Goal: Information Seeking & Learning: Learn about a topic

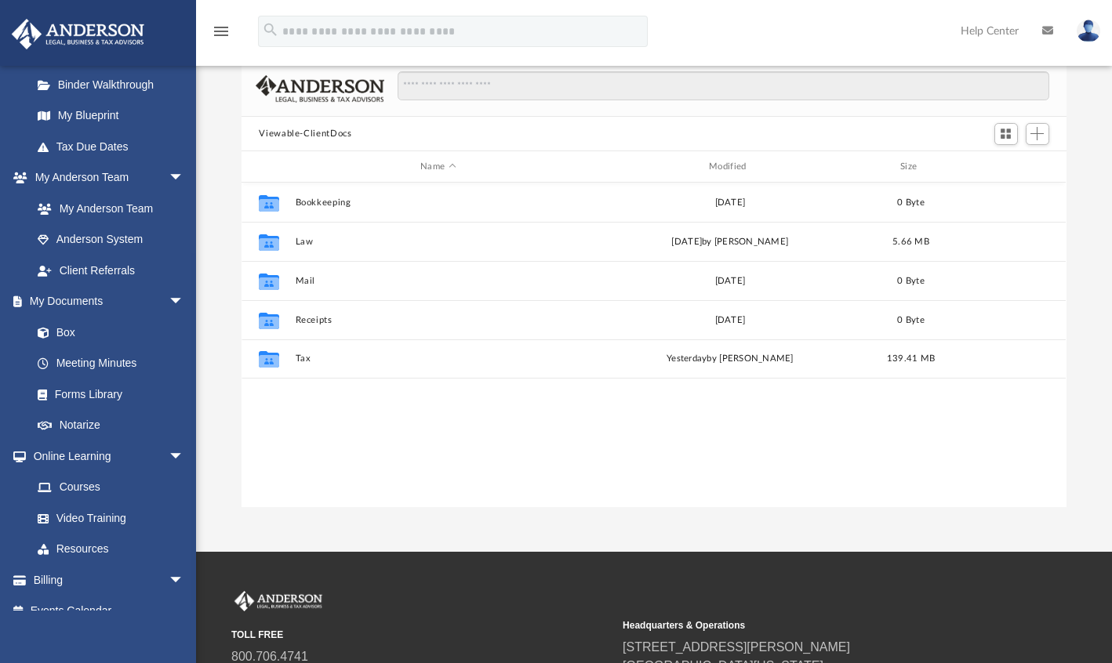
scroll to position [318, 0]
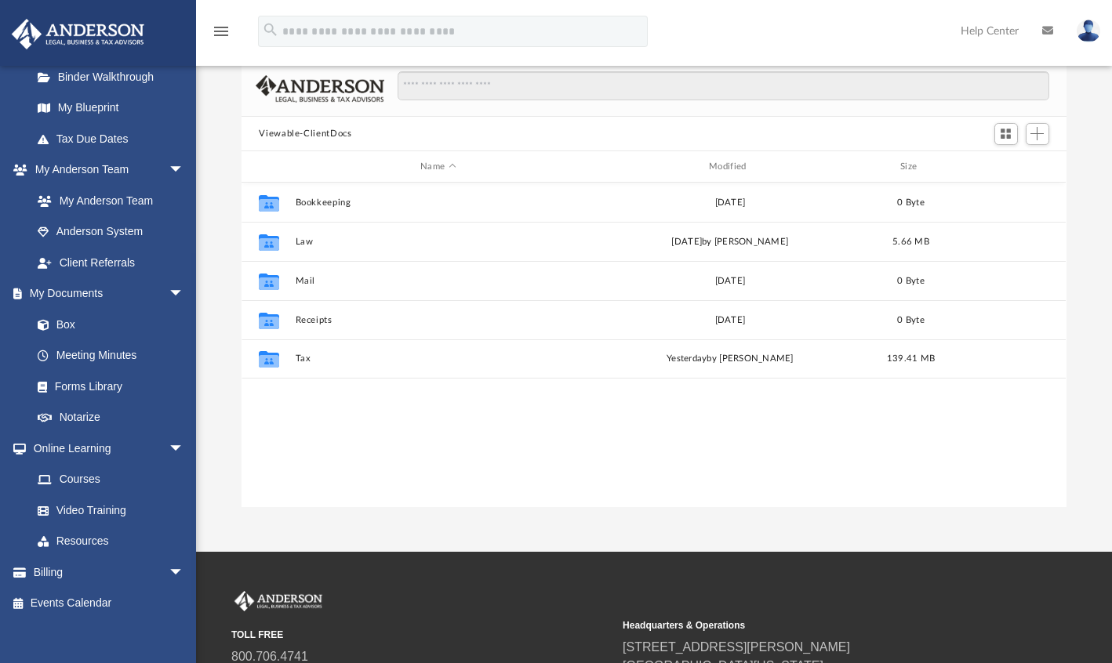
click at [73, 327] on link "Box" at bounding box center [107, 324] width 170 height 31
click at [127, 359] on link "Meeting Minutes" at bounding box center [111, 355] width 178 height 31
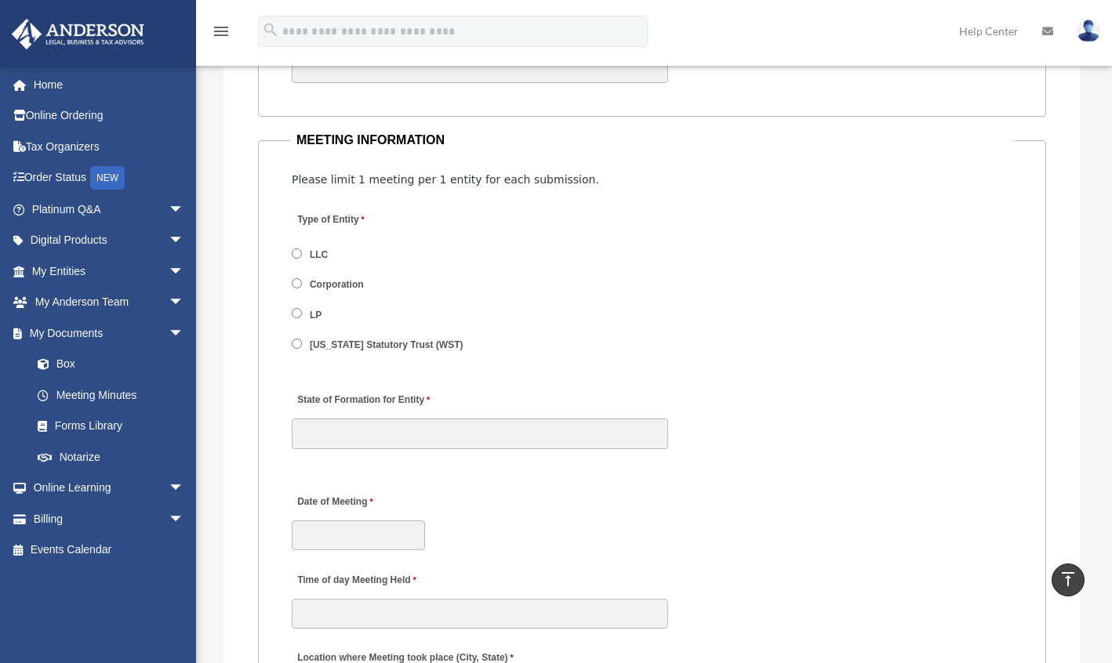
scroll to position [1981, 0]
click at [75, 369] on link "Box" at bounding box center [115, 364] width 186 height 31
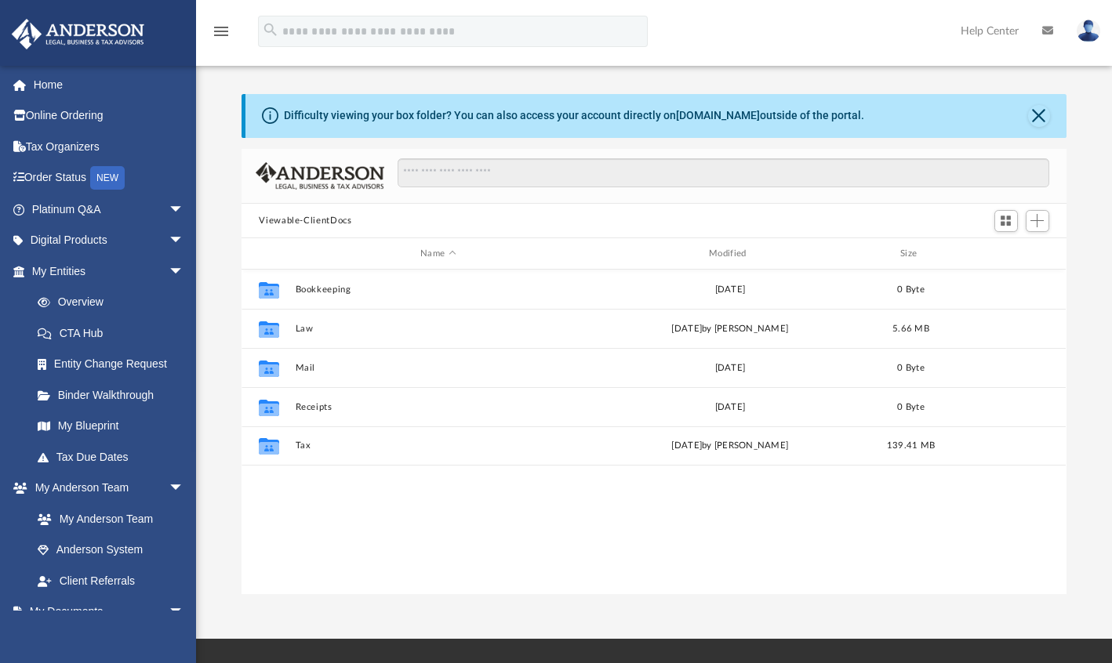
scroll to position [344, 812]
click at [303, 445] on button "Tax" at bounding box center [438, 446] width 285 height 10
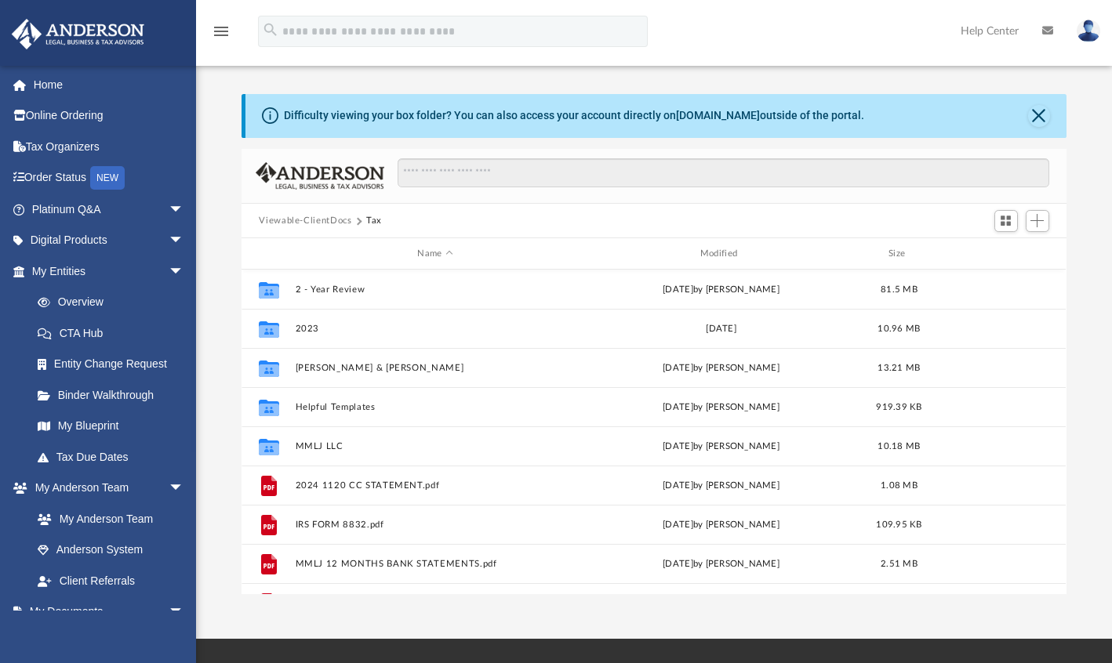
click at [877, 73] on div "Difficulty viewing your box folder? You can also access your account directly o…" at bounding box center [654, 328] width 916 height 534
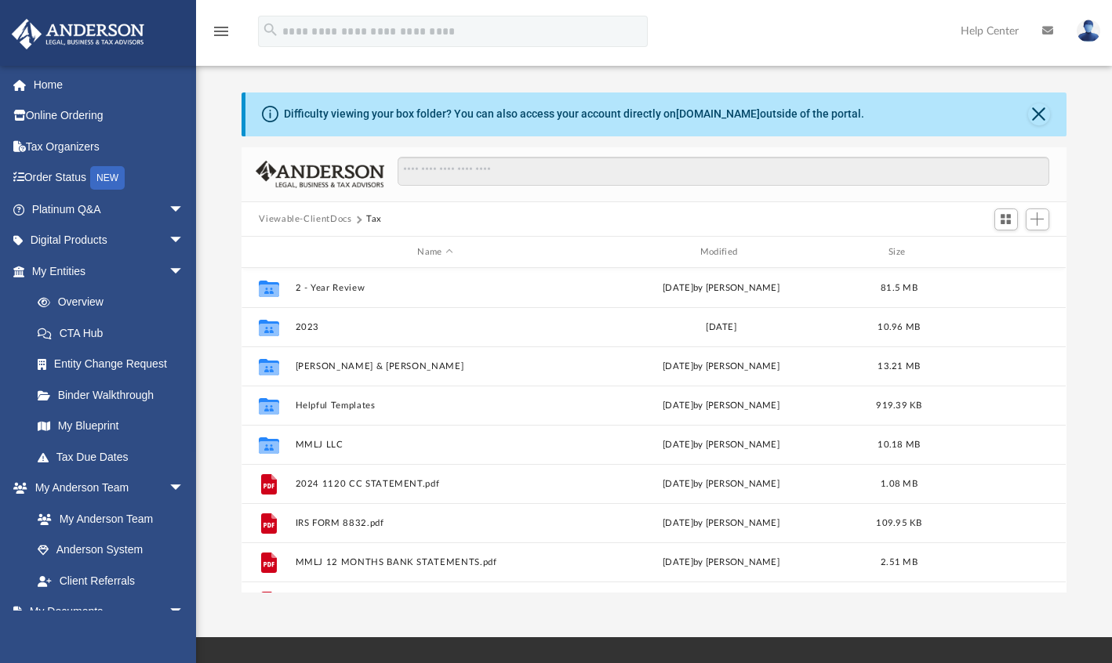
scroll to position [2, 0]
click at [1046, 111] on button "Close" at bounding box center [1039, 114] width 22 height 22
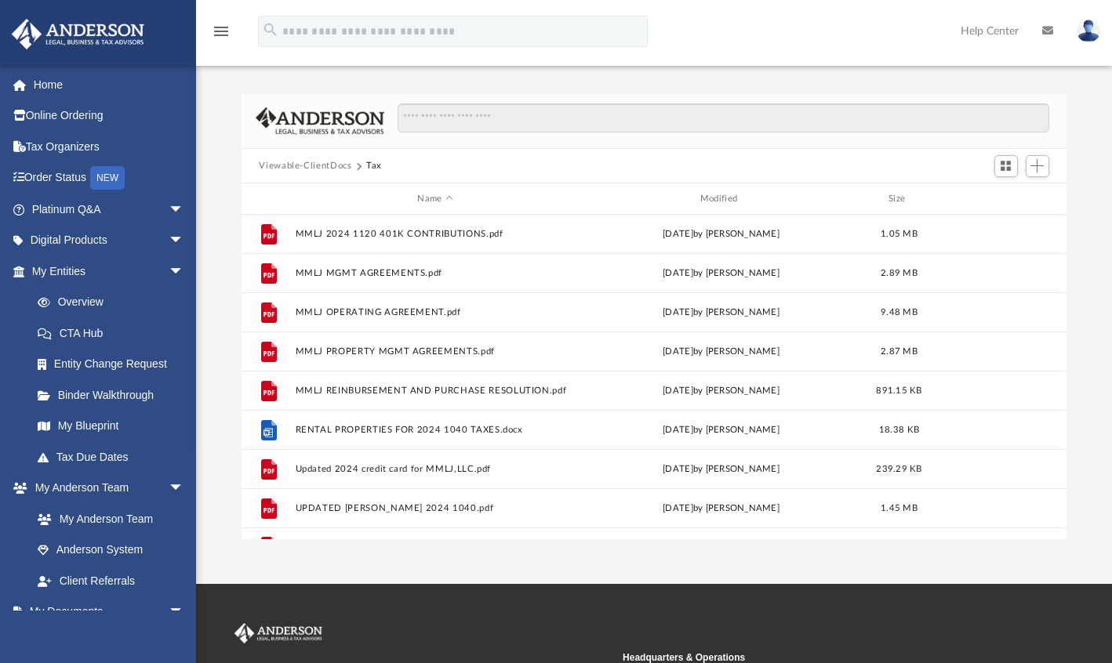
scroll to position [327, 0]
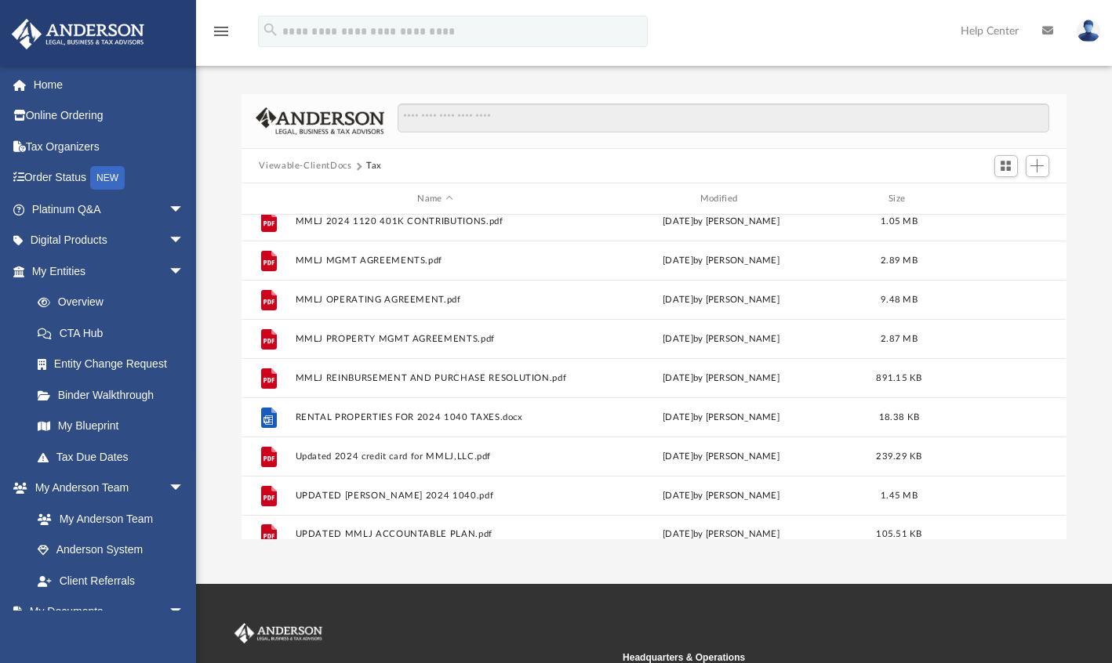
click at [319, 160] on button "Viewable-ClientDocs" at bounding box center [305, 166] width 92 height 14
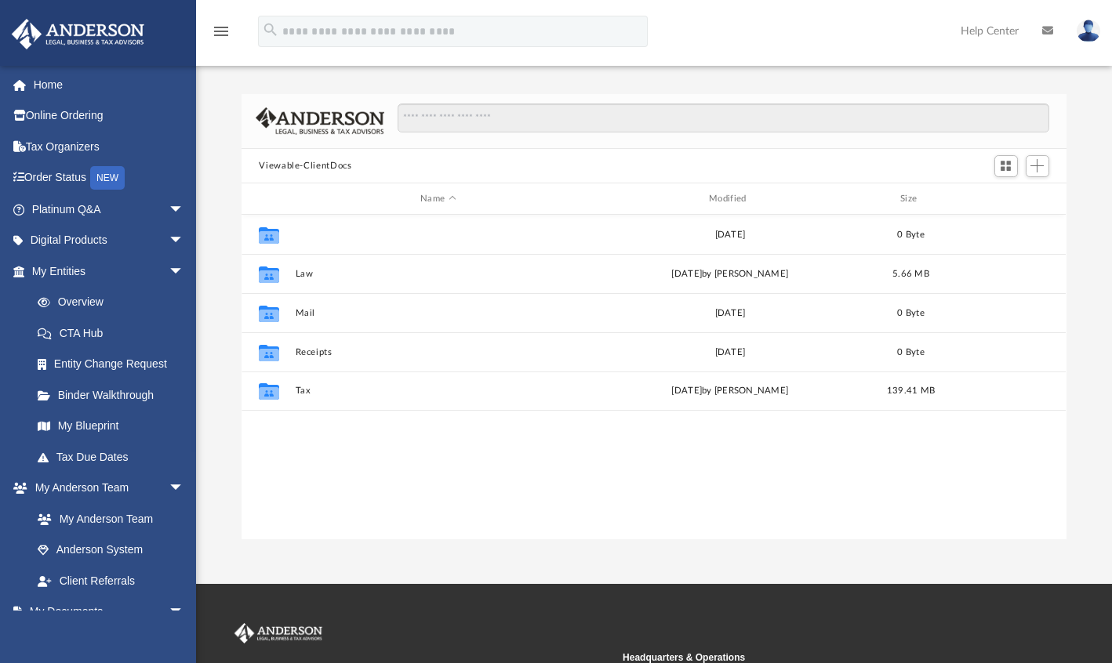
click at [575, 230] on button "Bookkeeping" at bounding box center [438, 235] width 285 height 10
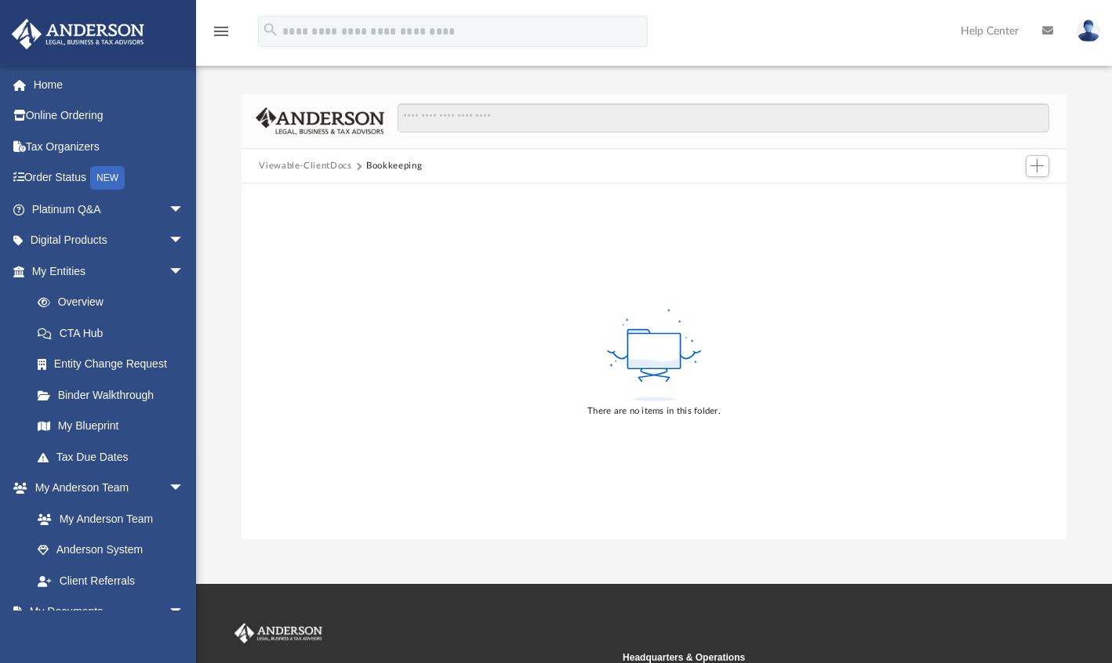
click at [315, 171] on button "Viewable-ClientDocs" at bounding box center [305, 166] width 92 height 14
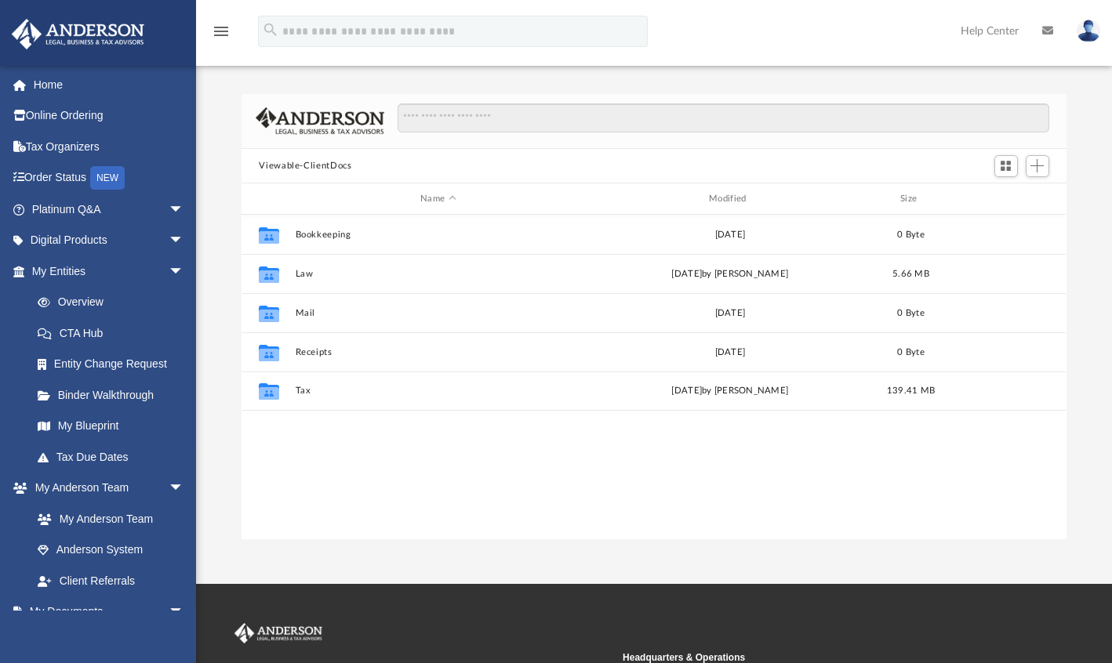
scroll to position [344, 812]
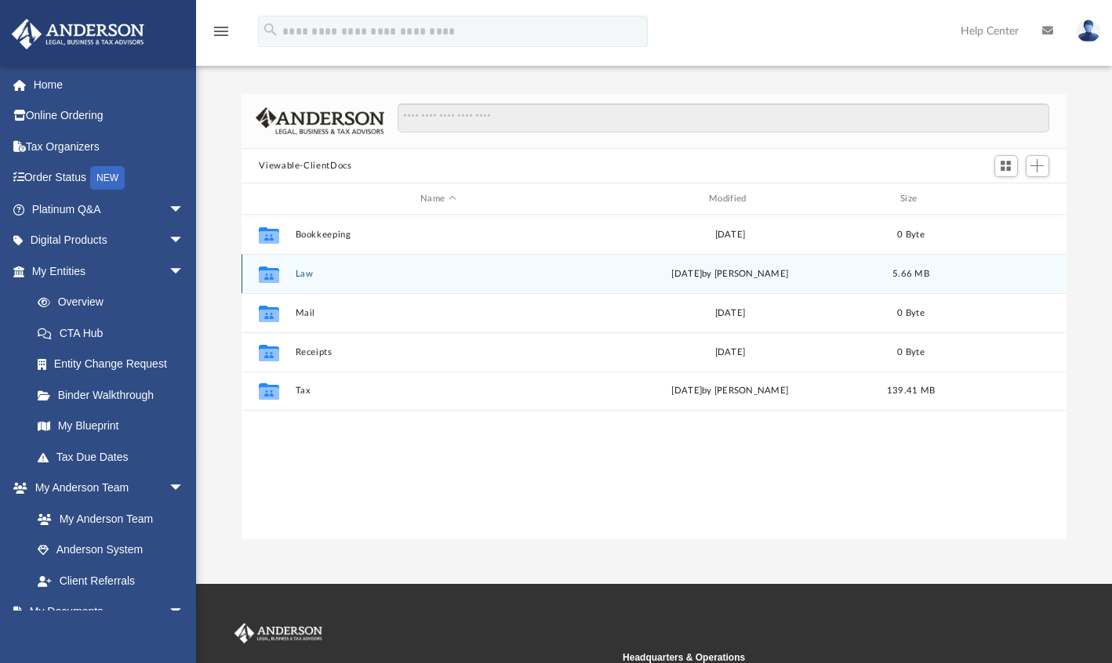
click at [669, 270] on div "Thu Apr 10 2025 by Joe Sacco" at bounding box center [729, 274] width 285 height 14
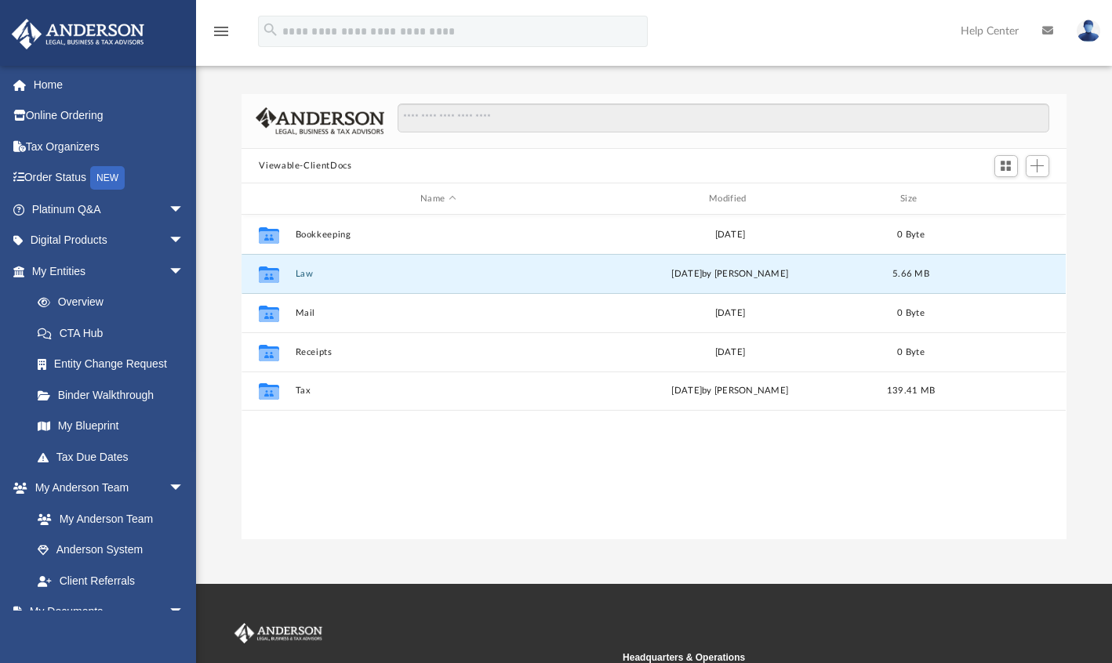
click at [433, 272] on button "Law" at bounding box center [438, 274] width 285 height 10
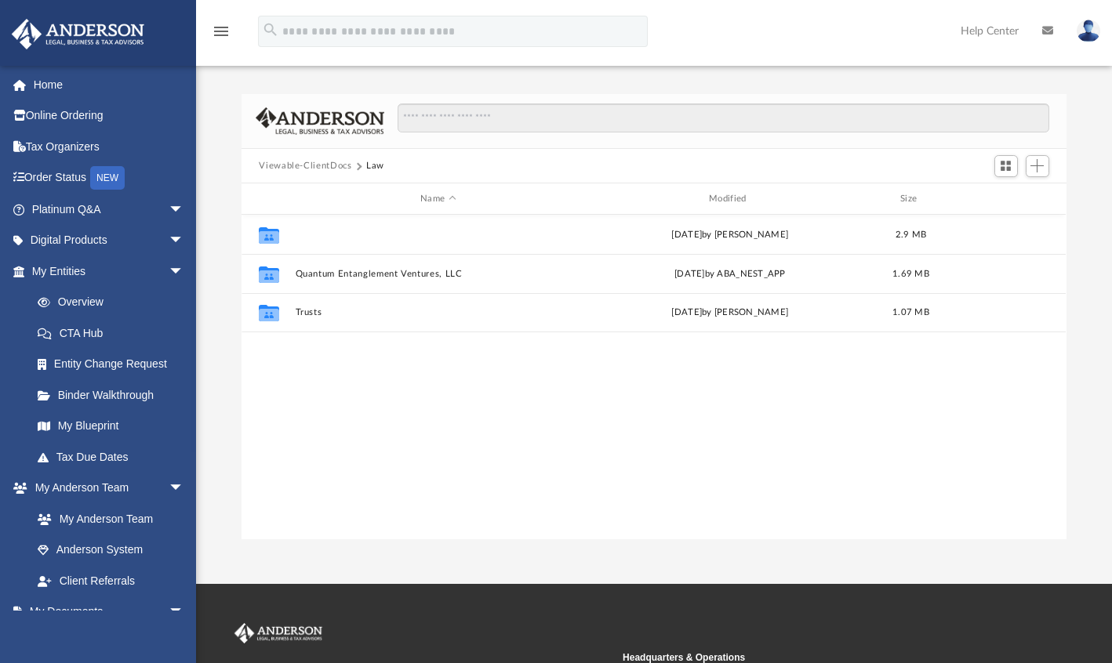
click at [387, 238] on button "MMLJ LLC (client-formed)" at bounding box center [438, 235] width 285 height 10
click at [384, 234] on button "MMLJ LLC (client-formed)" at bounding box center [438, 235] width 285 height 10
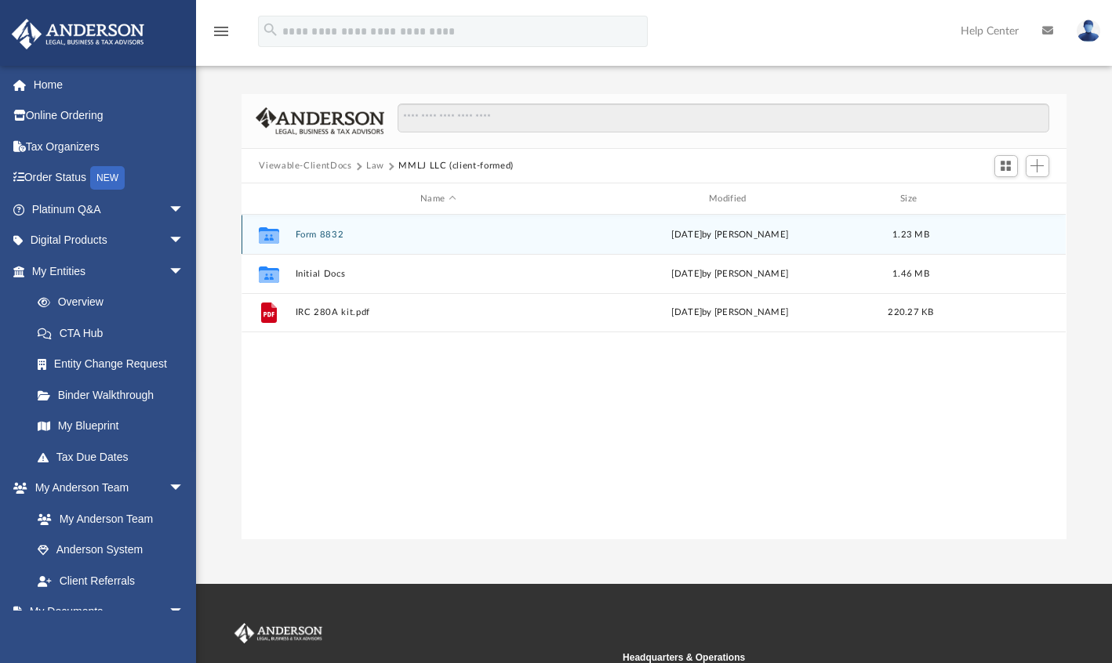
scroll to position [2, 0]
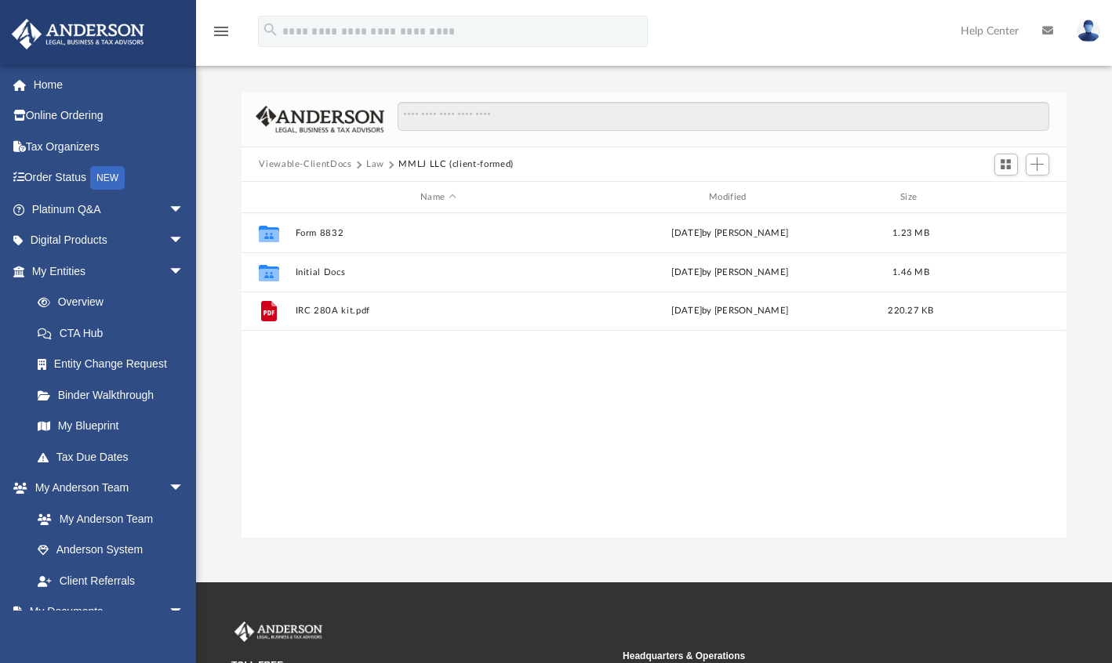
click at [376, 164] on button "Law" at bounding box center [375, 165] width 18 height 14
click at [312, 165] on button "Viewable-ClientDocs" at bounding box center [305, 165] width 92 height 14
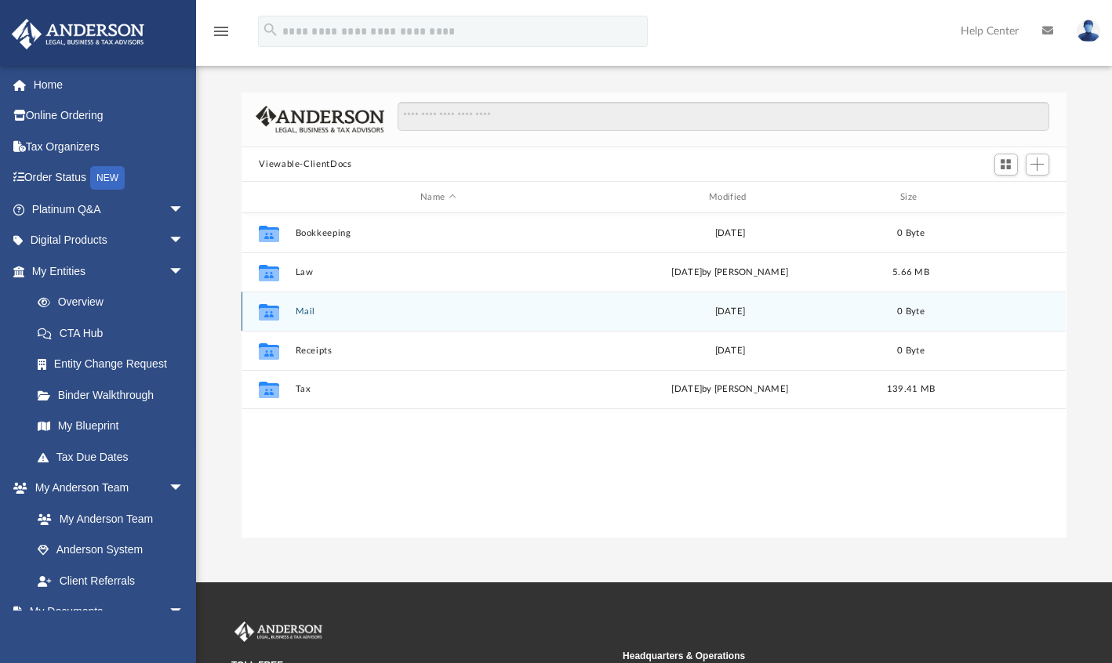
click at [713, 310] on div "Fri Aug 4 2023" at bounding box center [729, 312] width 285 height 14
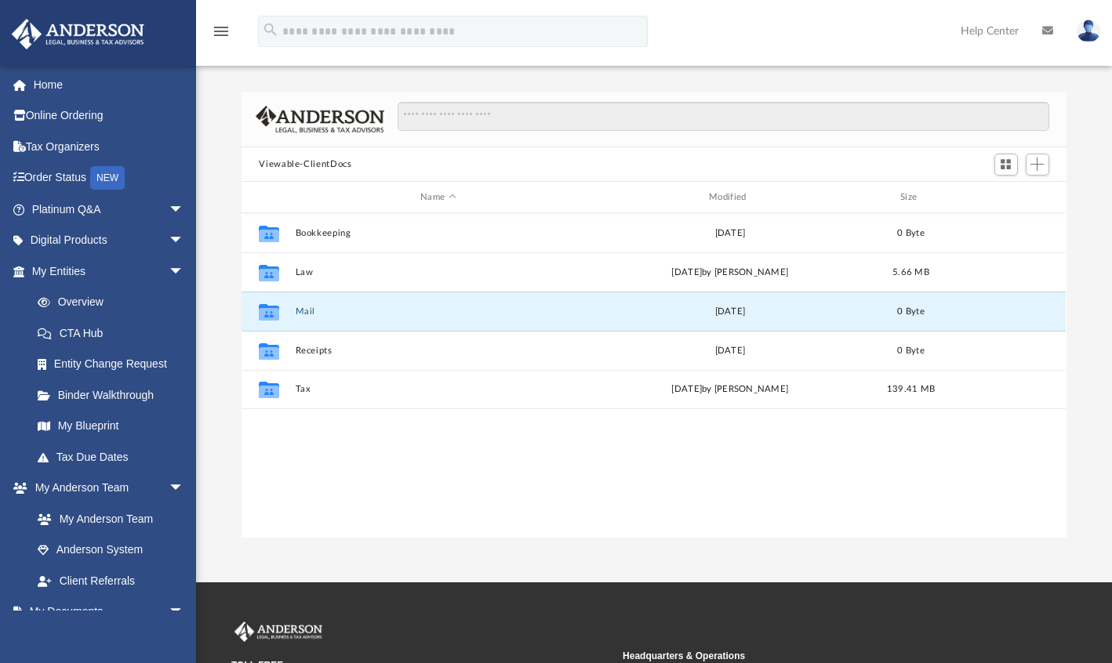
click at [556, 310] on button "Mail" at bounding box center [438, 312] width 285 height 10
click at [550, 314] on button "Mail" at bounding box center [438, 312] width 285 height 10
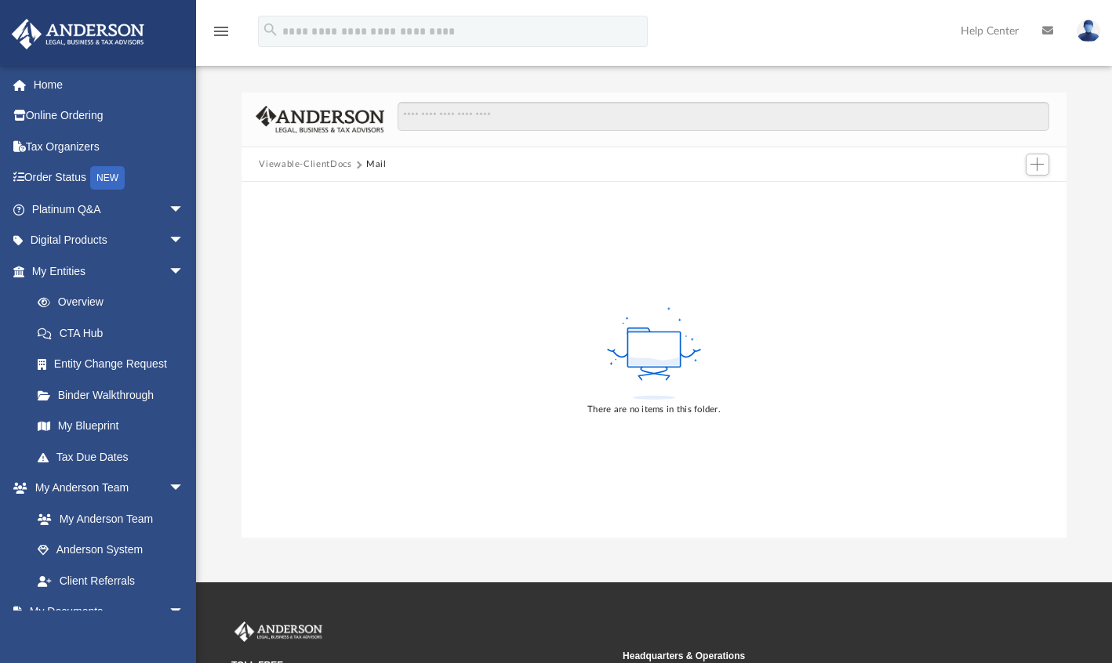
click at [328, 169] on button "Viewable-ClientDocs" at bounding box center [305, 165] width 92 height 14
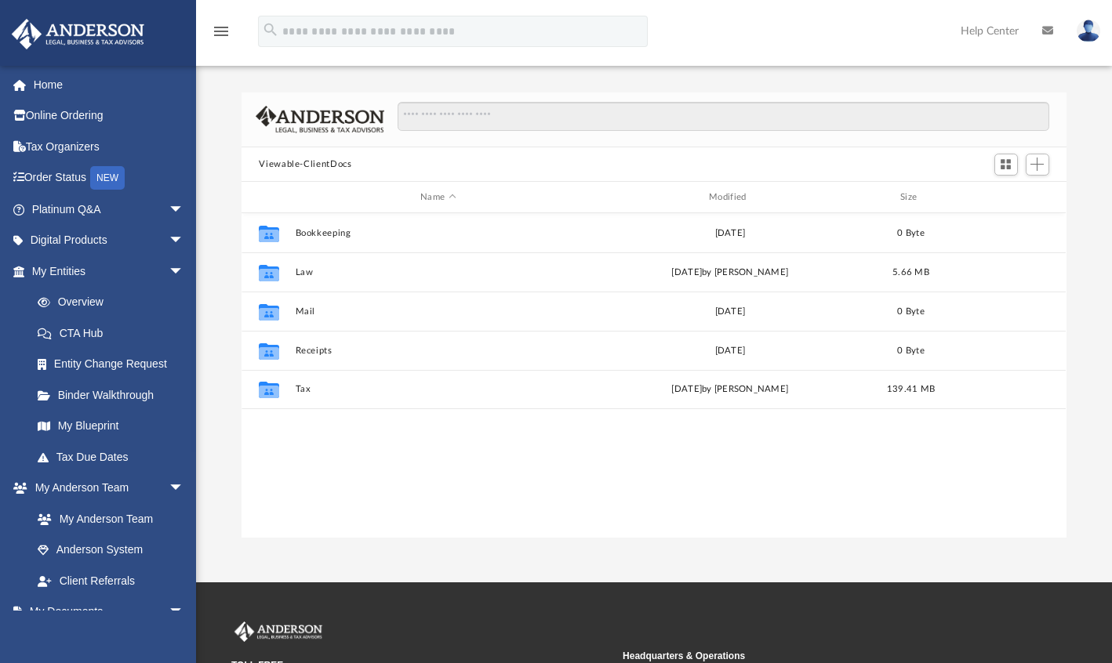
scroll to position [344, 812]
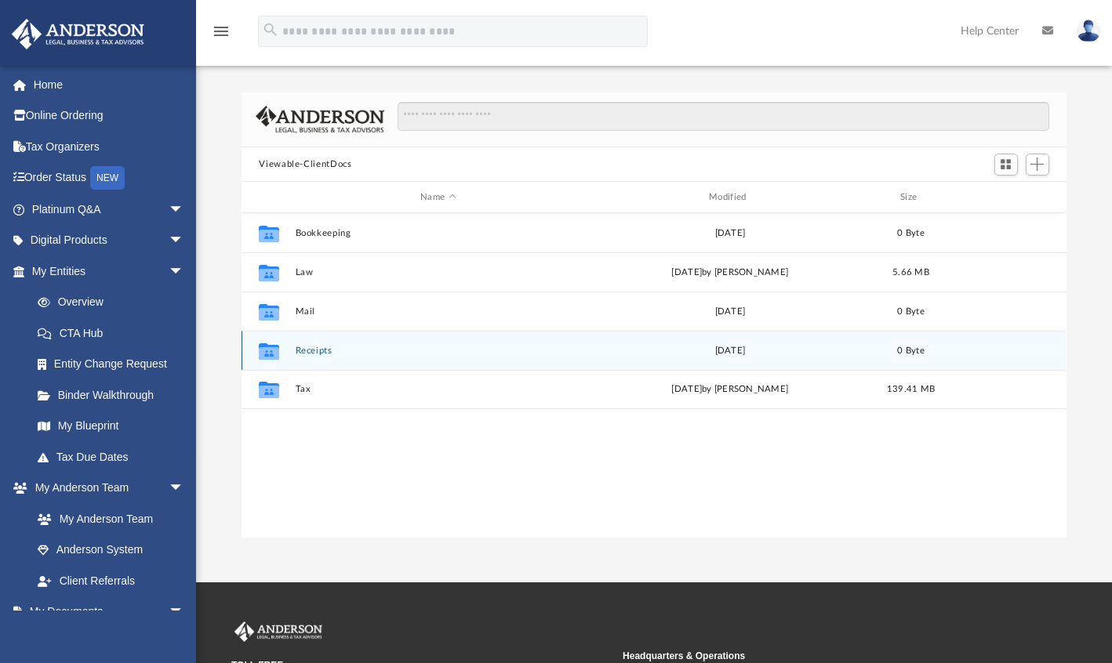
click at [514, 355] on div "Collaborated Folder Receipts Fri Aug 4 2023 0 Byte" at bounding box center [653, 350] width 824 height 39
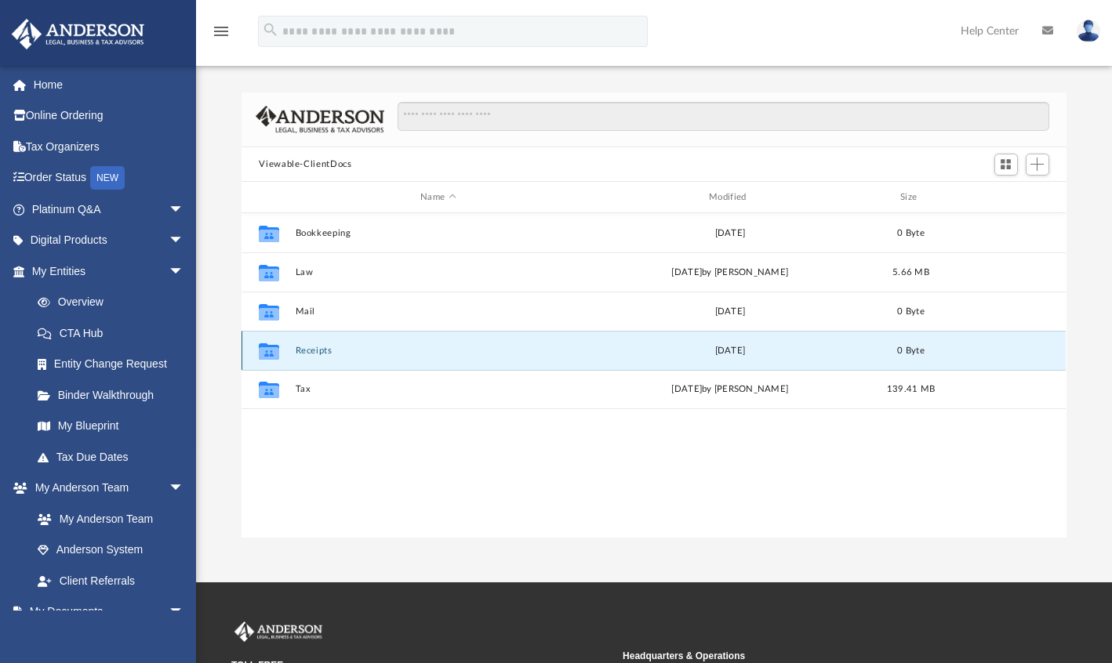
click at [522, 355] on div "Collaborated Folder Receipts Fri Aug 4 2023 0 Byte" at bounding box center [653, 350] width 824 height 39
click at [531, 350] on button "Receipts" at bounding box center [438, 351] width 285 height 10
click at [531, 353] on button "Receipts" at bounding box center [438, 351] width 285 height 10
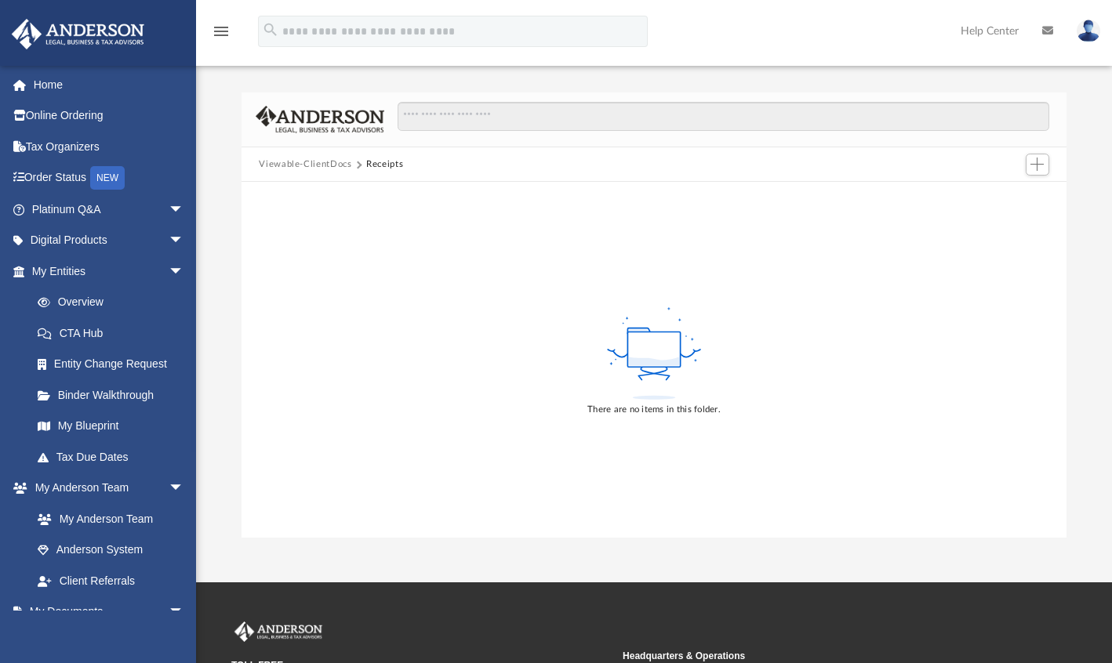
click at [321, 164] on button "Viewable-ClientDocs" at bounding box center [305, 165] width 92 height 14
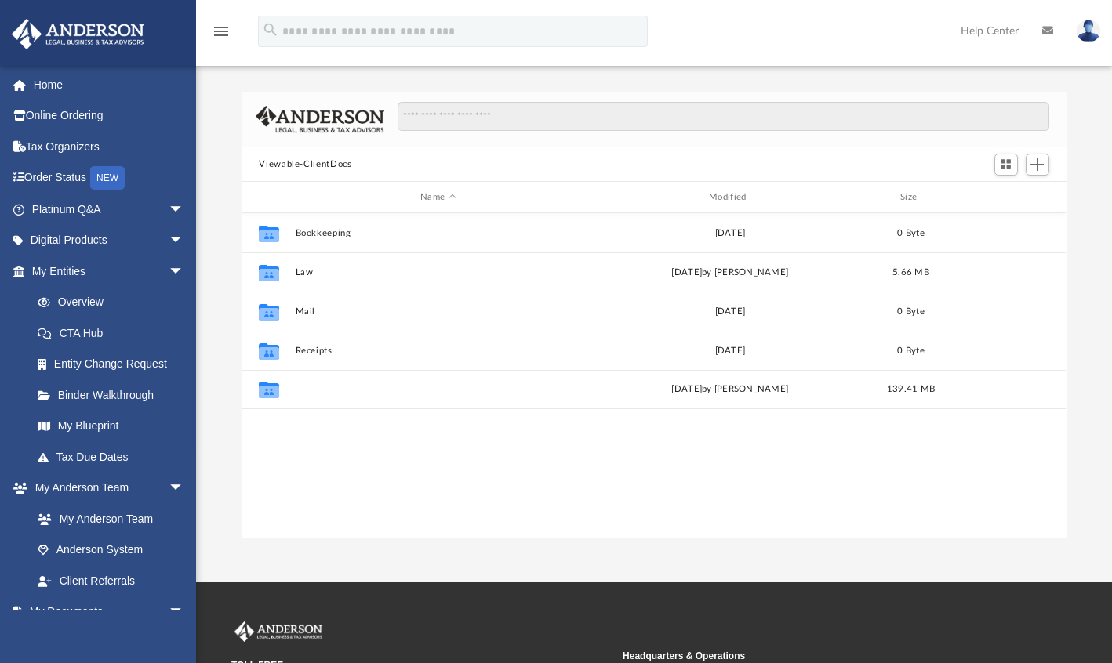
click at [482, 388] on button "Tax" at bounding box center [438, 390] width 285 height 10
click at [486, 388] on button "Tax" at bounding box center [438, 390] width 285 height 10
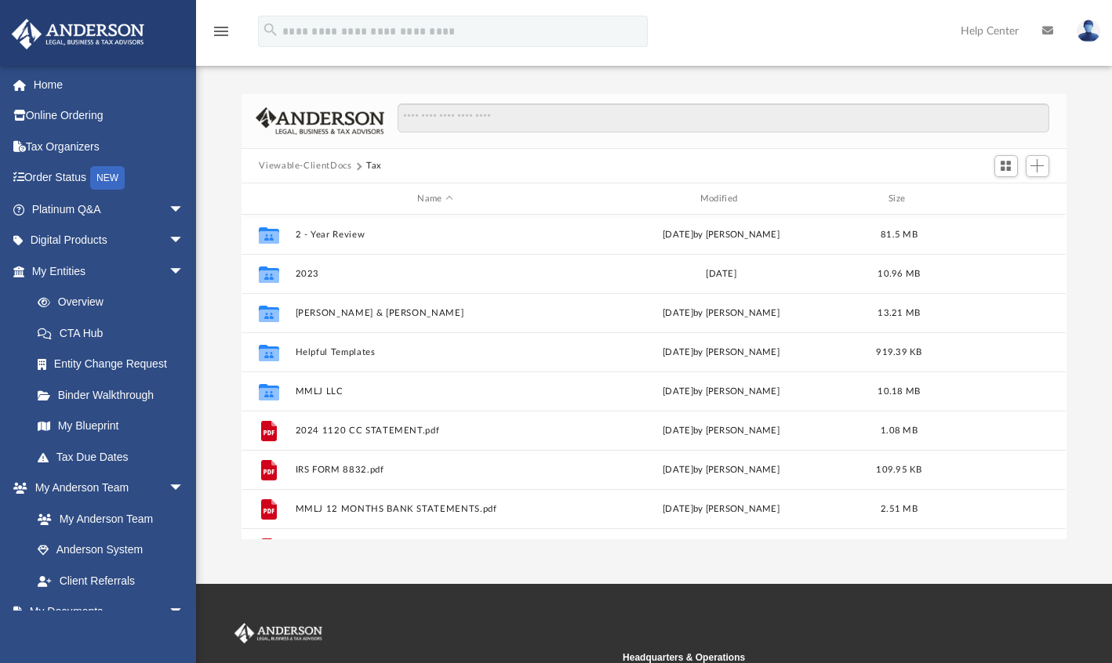
scroll to position [2, 0]
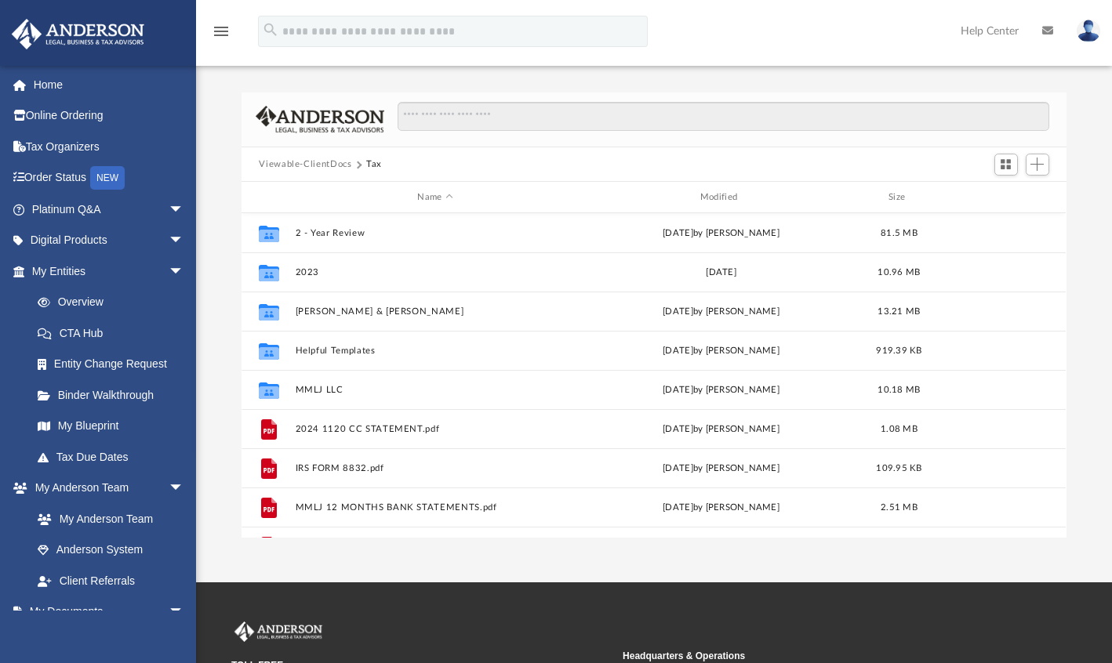
click at [301, 163] on button "Viewable-ClientDocs" at bounding box center [305, 165] width 92 height 14
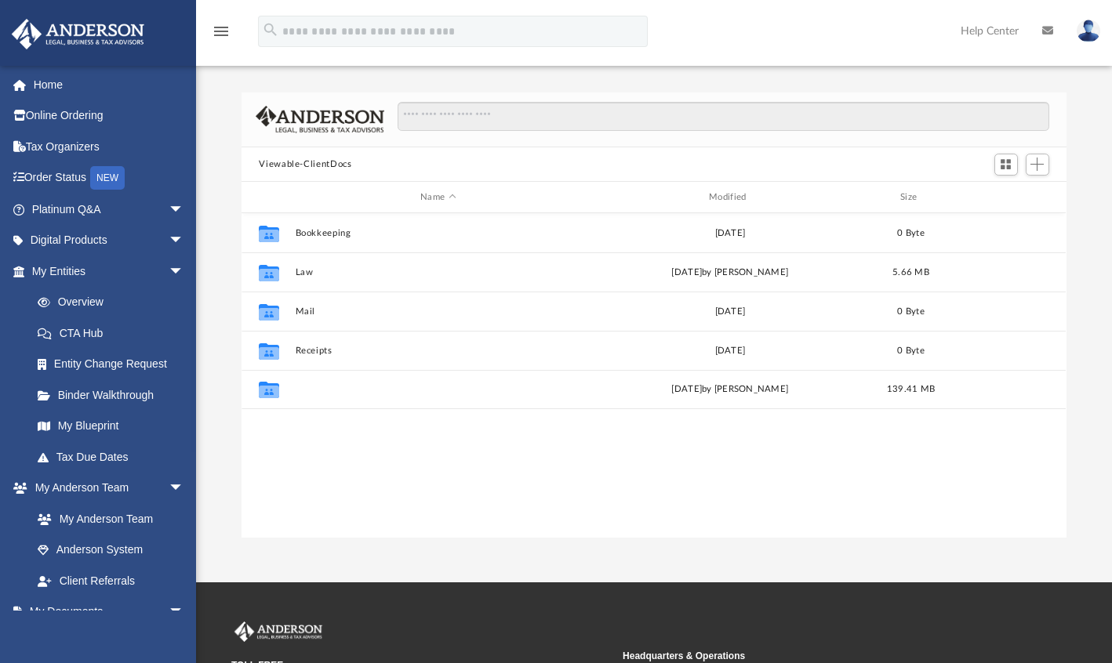
click at [421, 386] on button "Tax" at bounding box center [438, 390] width 285 height 10
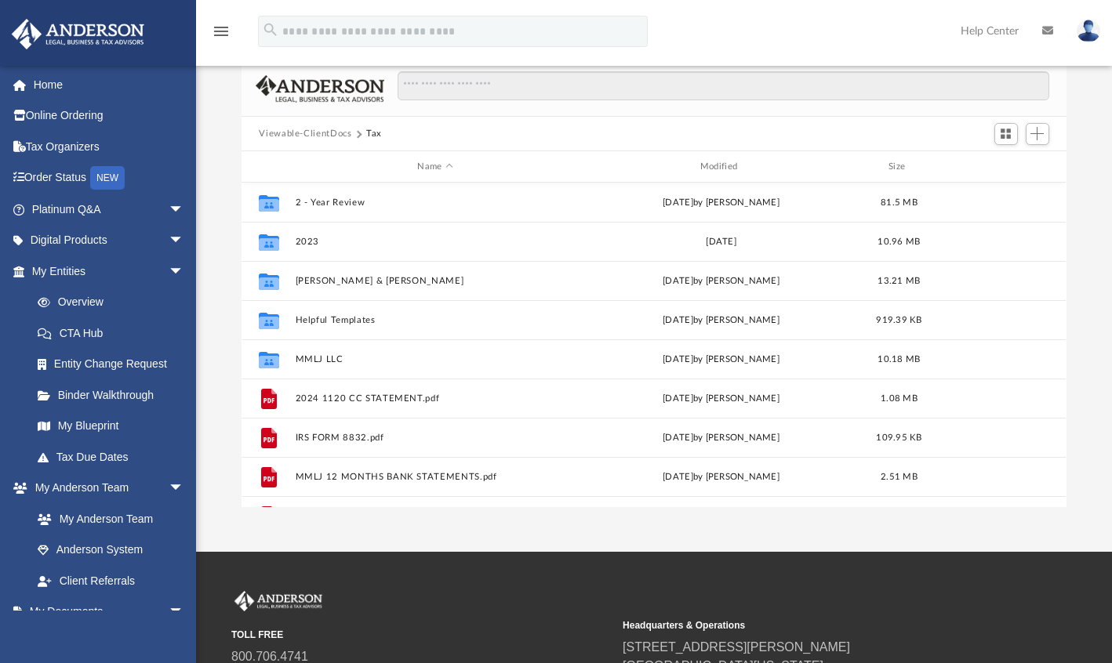
scroll to position [0, 0]
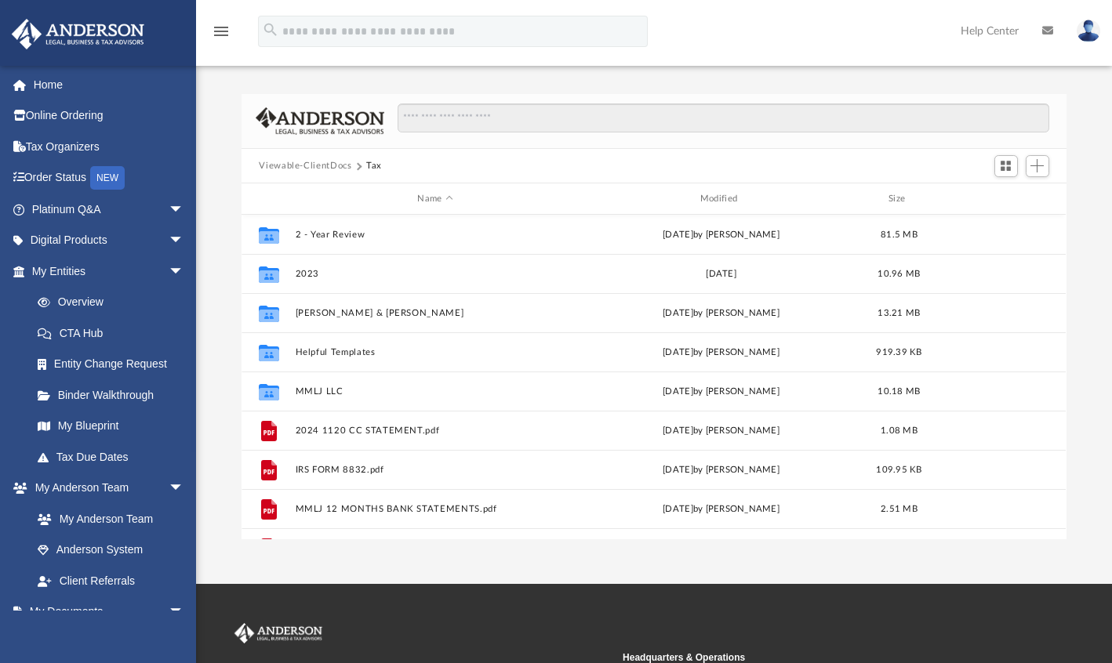
click at [314, 165] on button "Viewable-ClientDocs" at bounding box center [305, 166] width 92 height 14
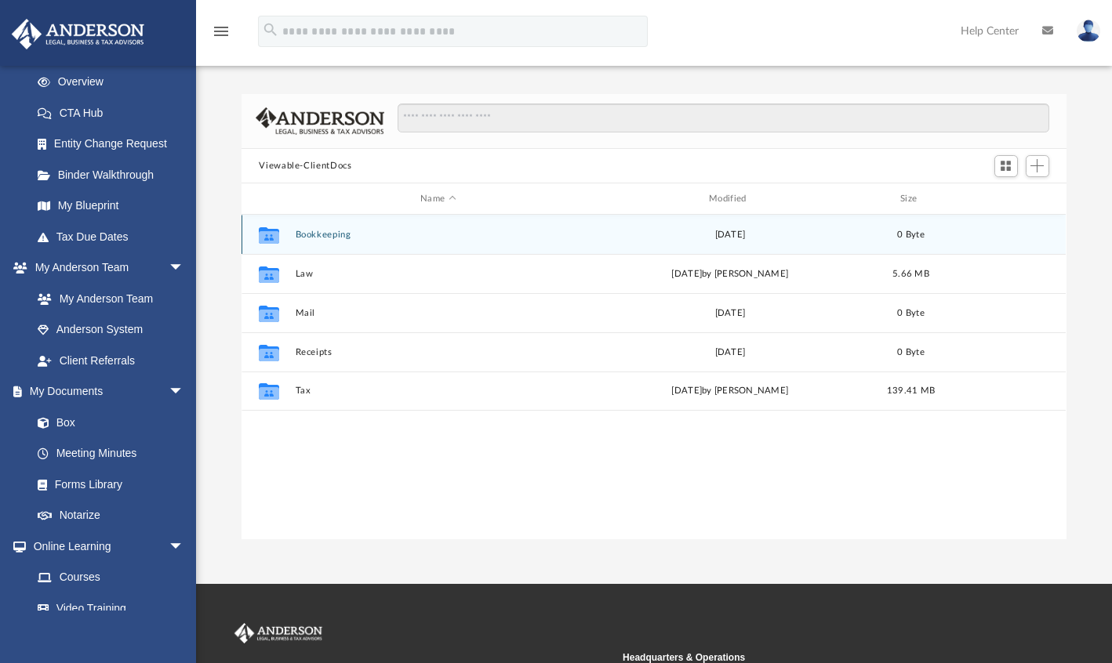
scroll to position [222, 0]
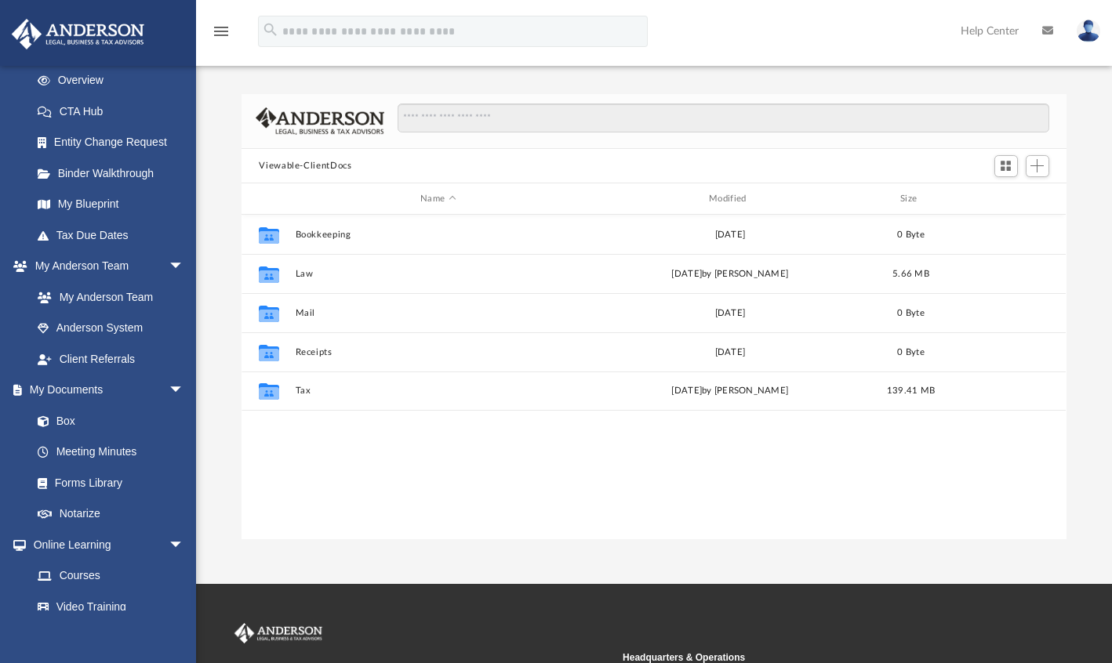
click at [81, 392] on link "My Documents arrow_drop_down" at bounding box center [105, 390] width 189 height 31
click at [94, 390] on link "My Documents arrow_drop_down" at bounding box center [105, 390] width 189 height 31
click at [74, 422] on link "Box" at bounding box center [107, 420] width 170 height 31
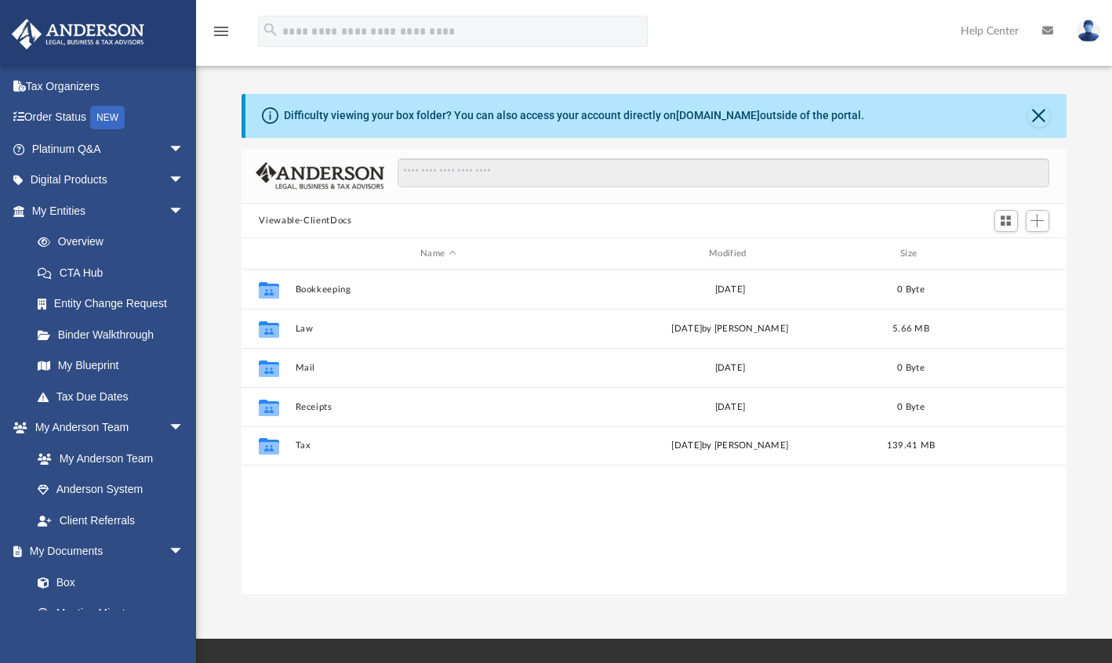
scroll to position [67, 0]
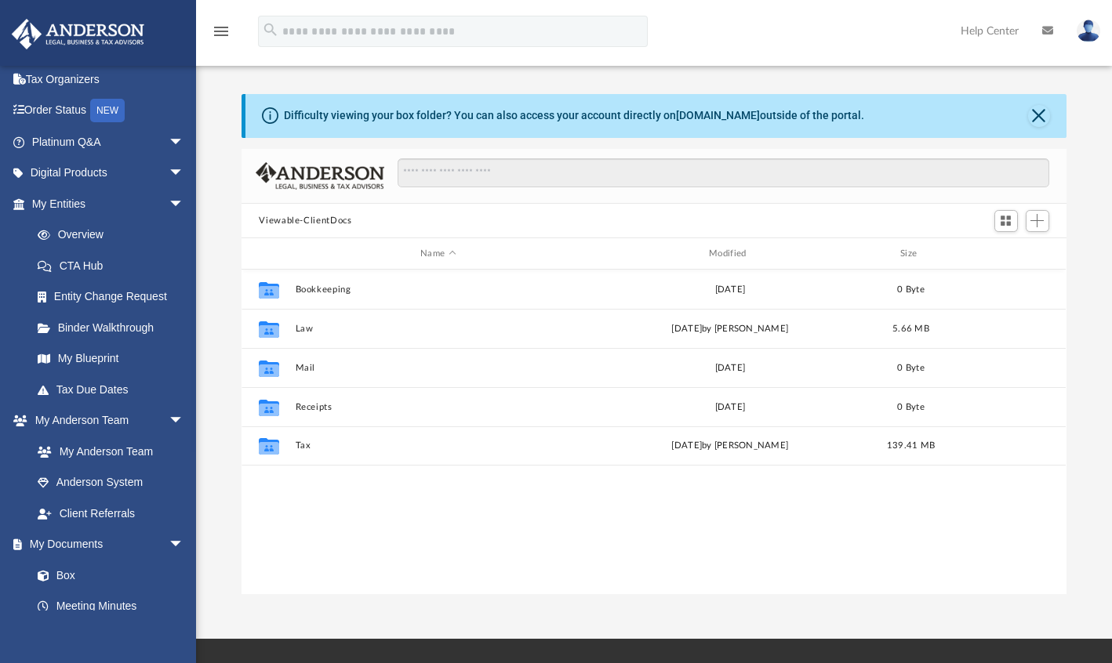
click at [128, 482] on link "Anderson System" at bounding box center [111, 482] width 178 height 31
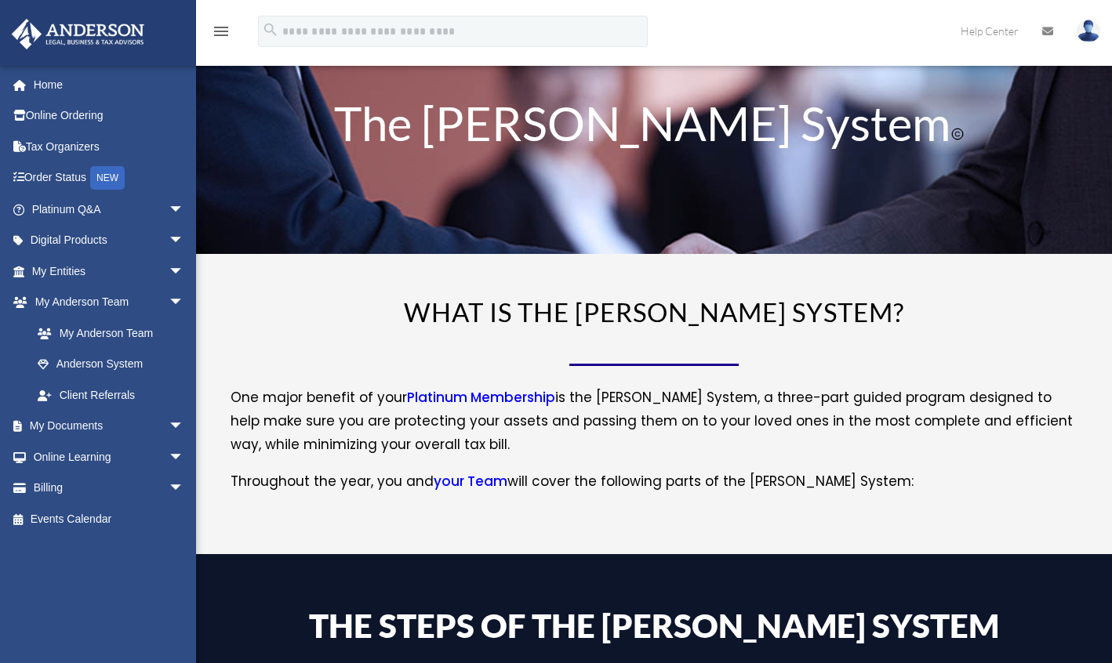
click at [169, 423] on span "arrow_drop_down" at bounding box center [184, 427] width 31 height 32
click at [75, 466] on link "Box" at bounding box center [115, 456] width 186 height 31
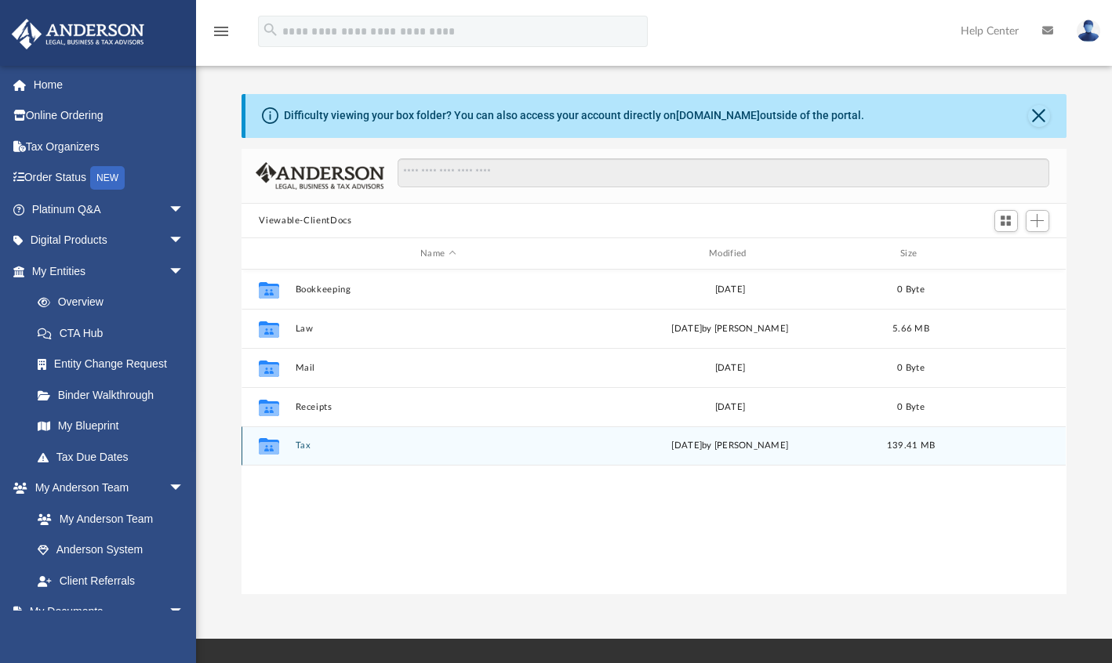
click at [280, 444] on icon "Collaborated Folder" at bounding box center [268, 445] width 25 height 25
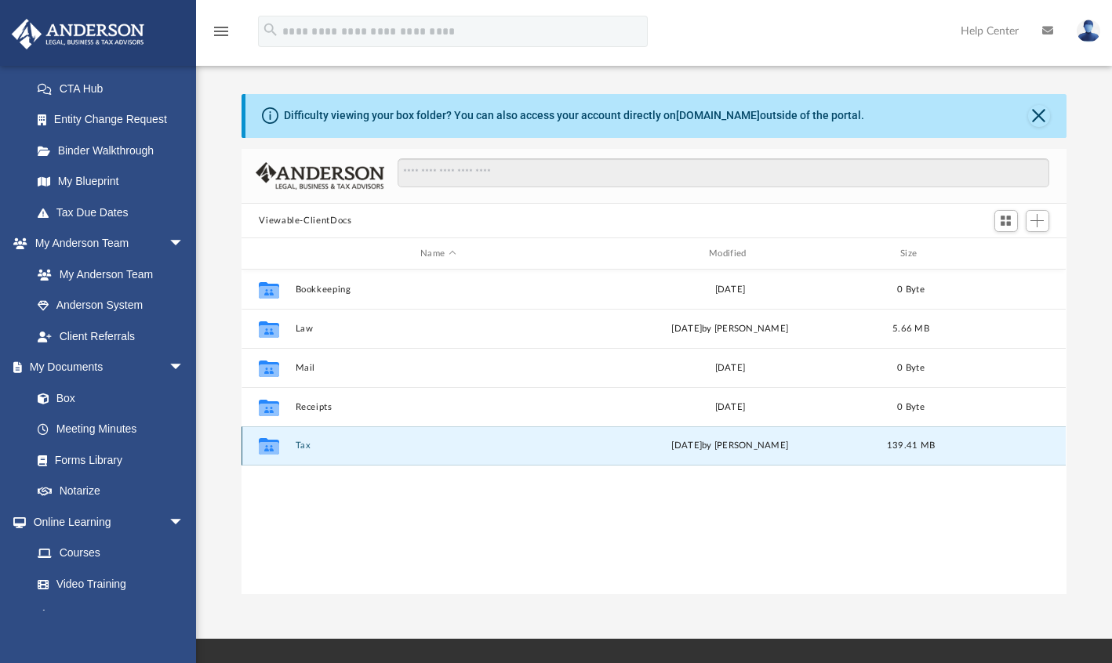
scroll to position [248, 0]
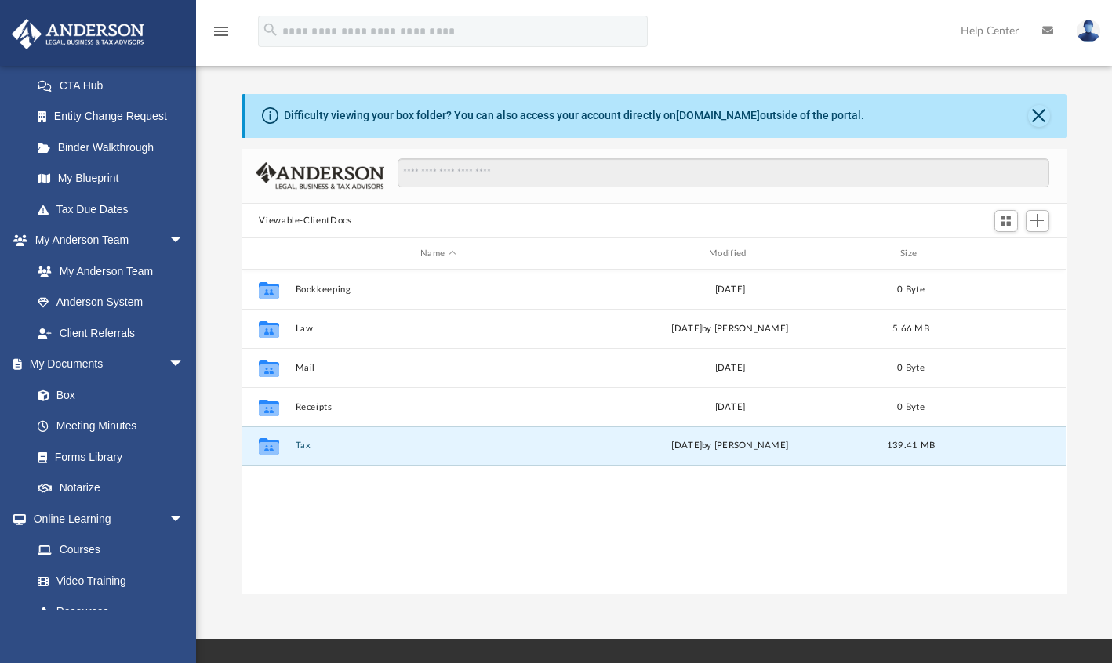
click at [285, 440] on div "Collaborated Folder" at bounding box center [268, 445] width 39 height 25
click at [303, 448] on button "Tax" at bounding box center [438, 446] width 285 height 10
click at [299, 450] on button "Tax" at bounding box center [438, 446] width 285 height 10
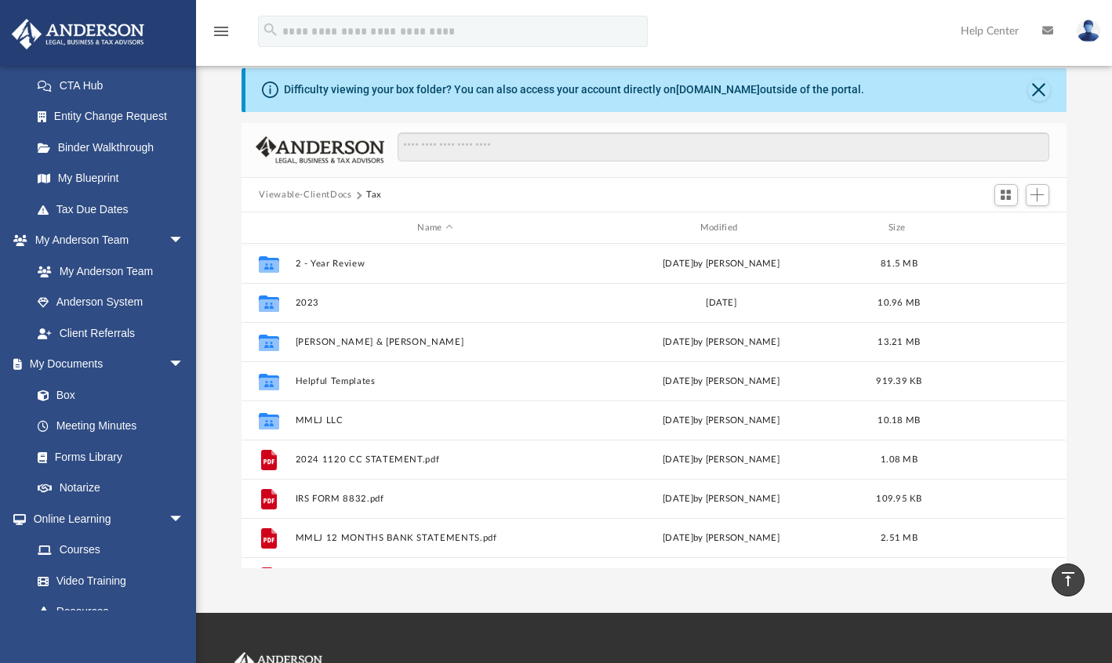
scroll to position [0, 0]
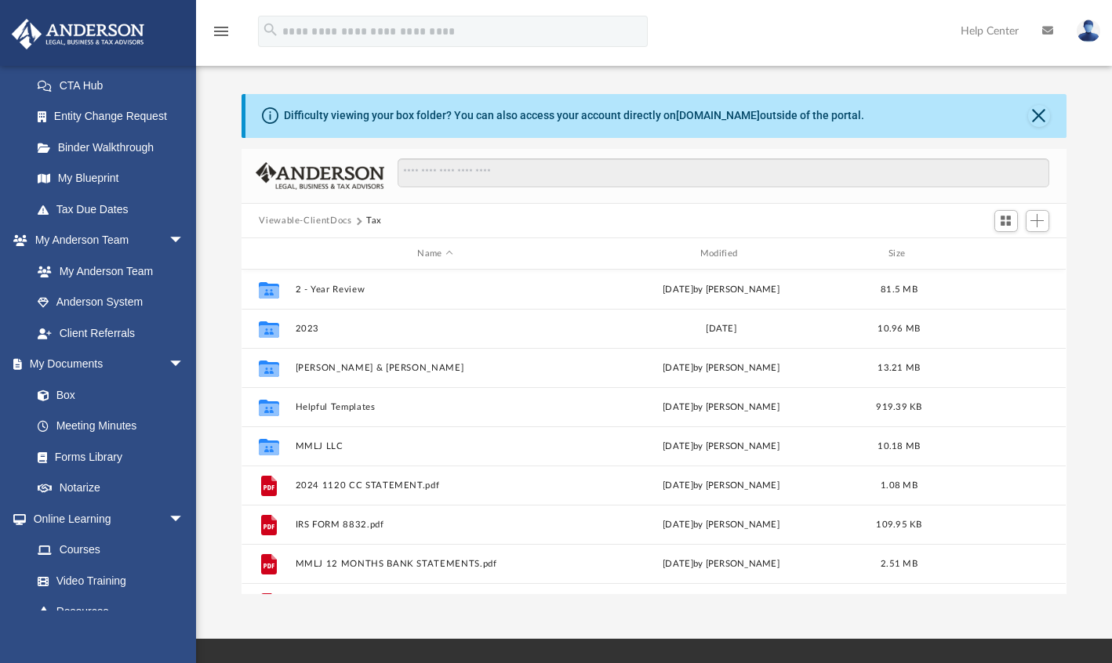
click at [170, 361] on span "arrow_drop_down" at bounding box center [184, 365] width 31 height 32
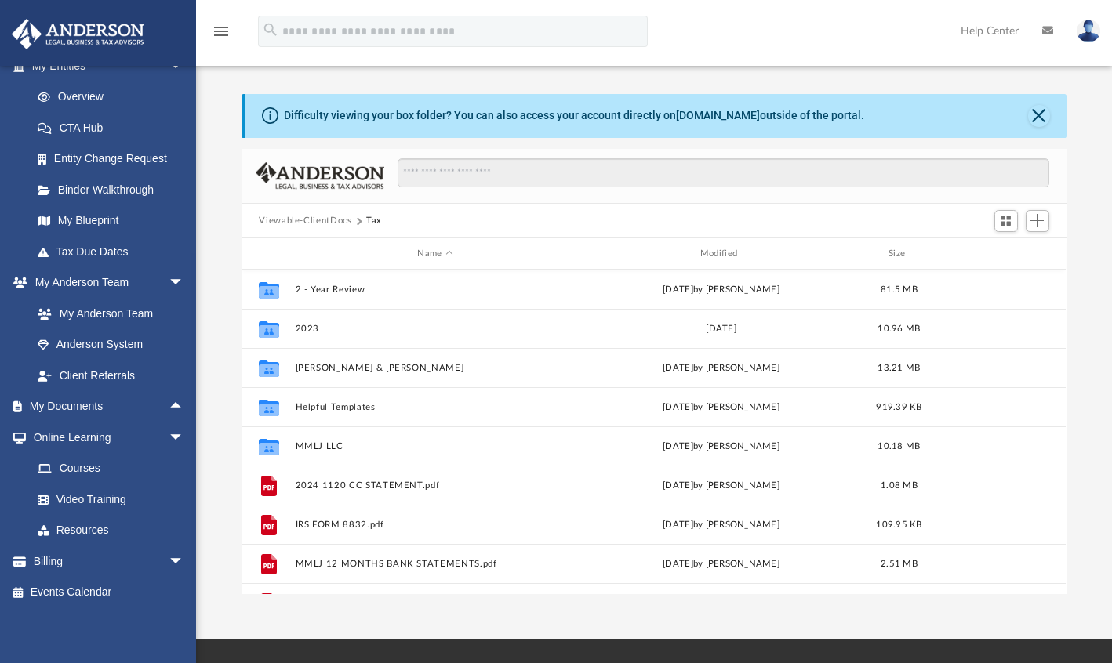
click at [96, 484] on link "Video Training" at bounding box center [107, 499] width 170 height 31
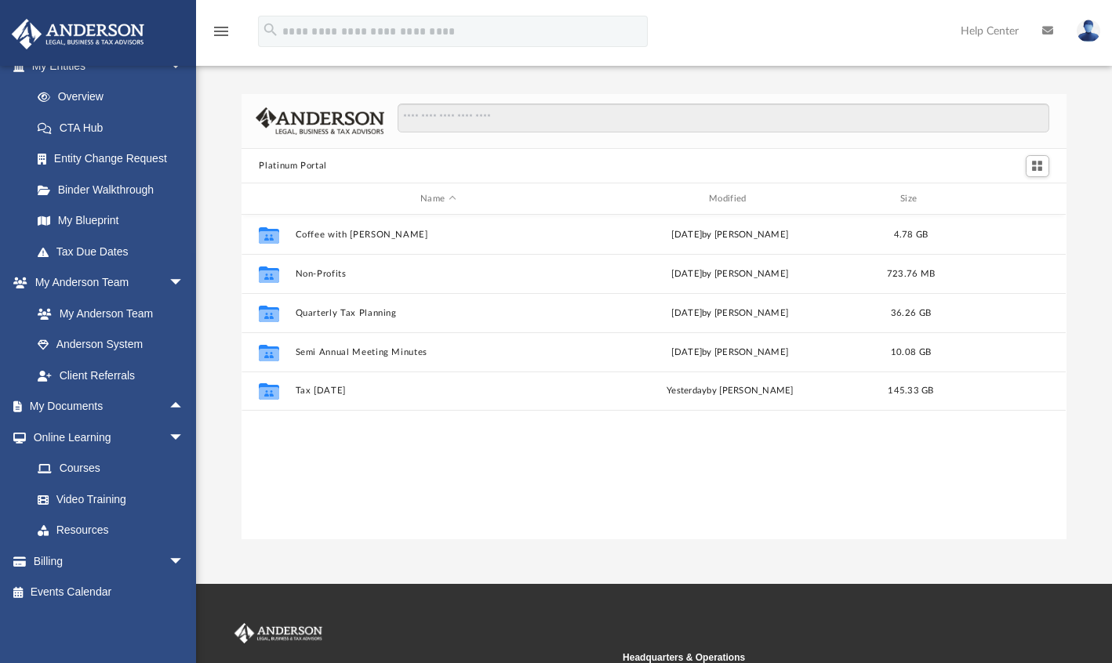
scroll to position [344, 812]
click at [87, 502] on link "Video Training" at bounding box center [107, 499] width 170 height 31
click at [95, 470] on link "Courses" at bounding box center [111, 468] width 178 height 31
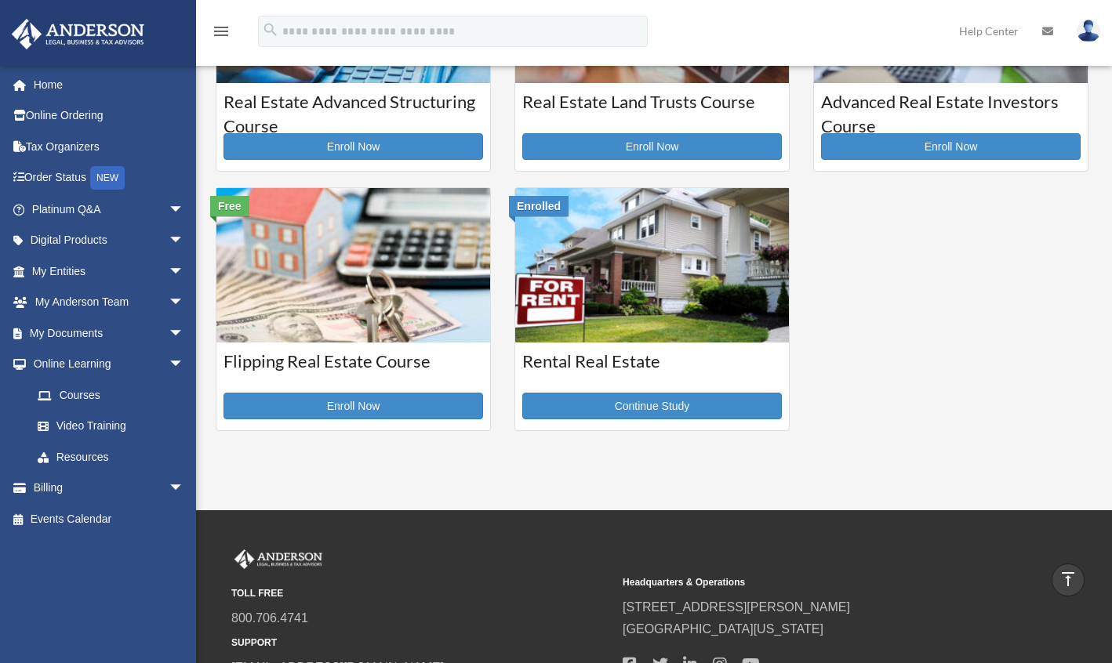
scroll to position [412, 0]
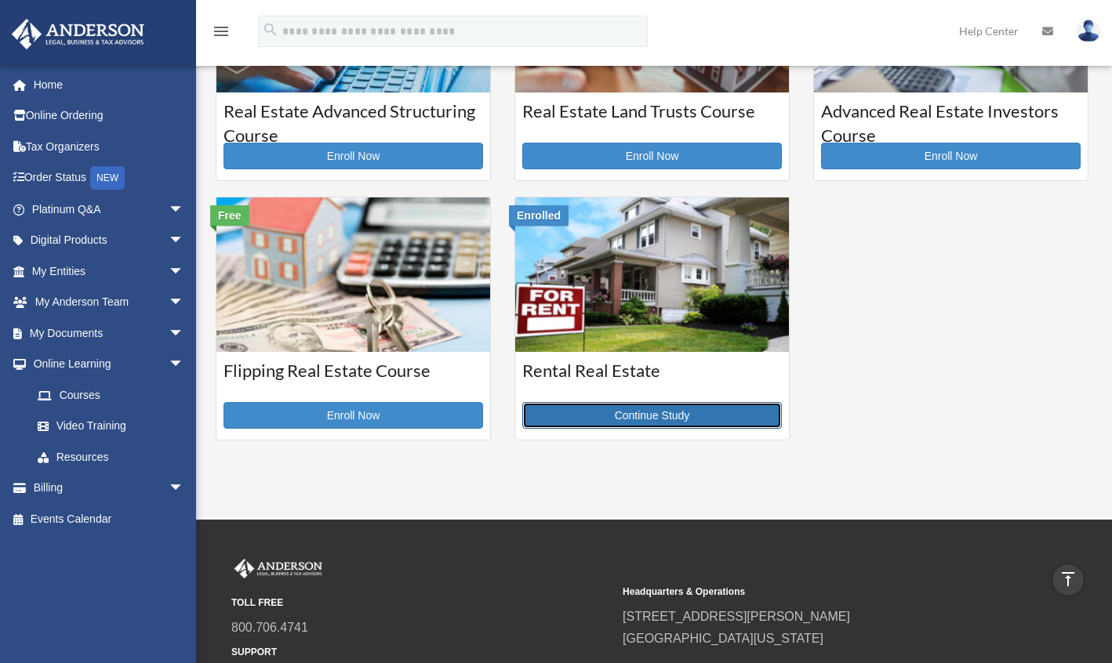
click at [684, 422] on link "Continue Study" at bounding box center [651, 415] width 259 height 27
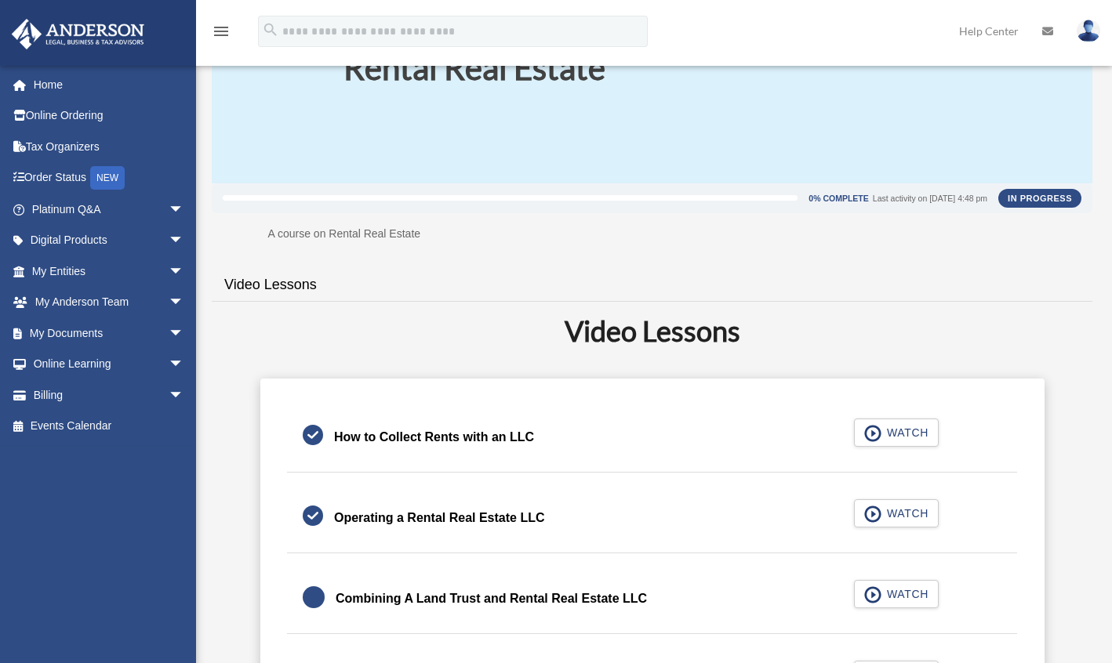
scroll to position [125, 0]
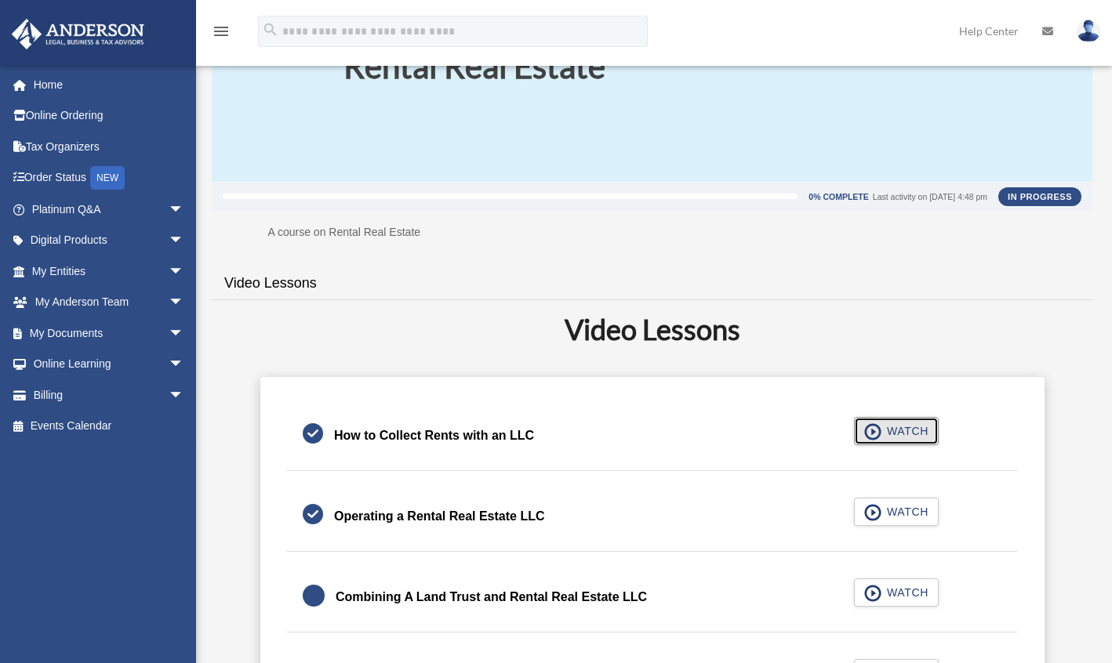
click at [904, 434] on span "WATCH" at bounding box center [905, 431] width 46 height 16
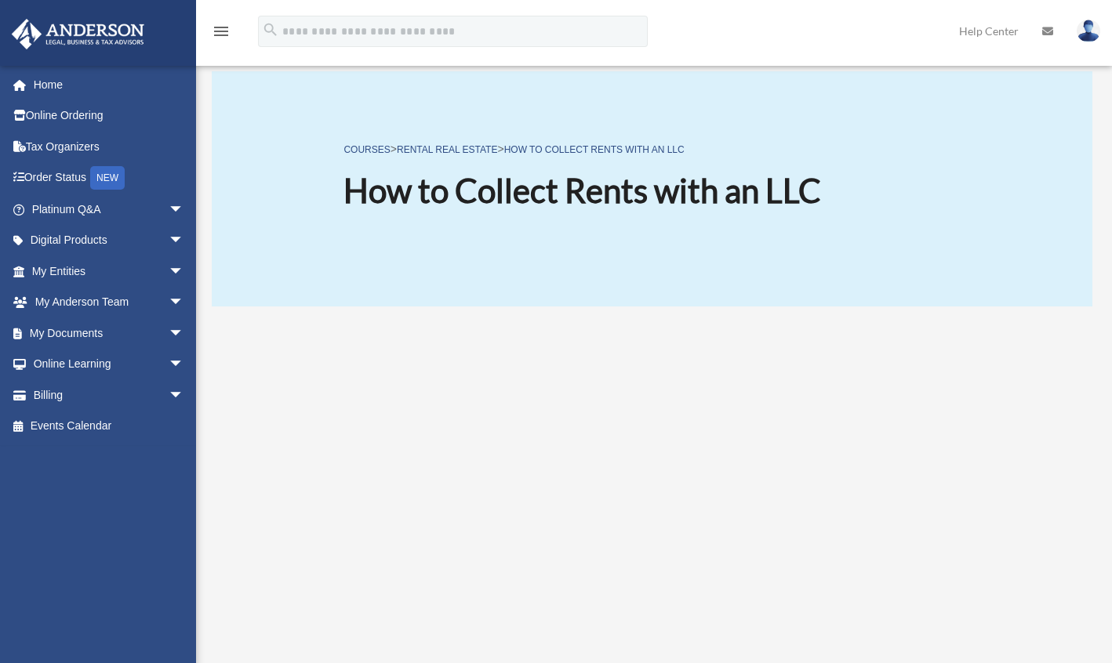
click at [169, 330] on span "arrow_drop_down" at bounding box center [184, 333] width 31 height 32
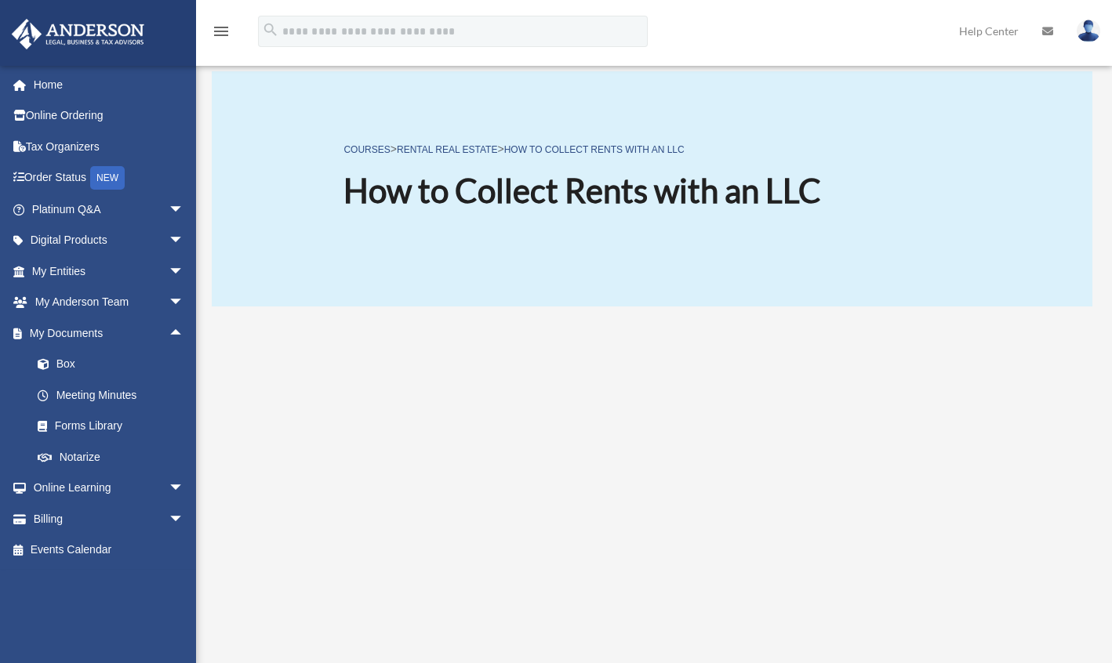
click at [72, 368] on link "Box" at bounding box center [115, 364] width 186 height 31
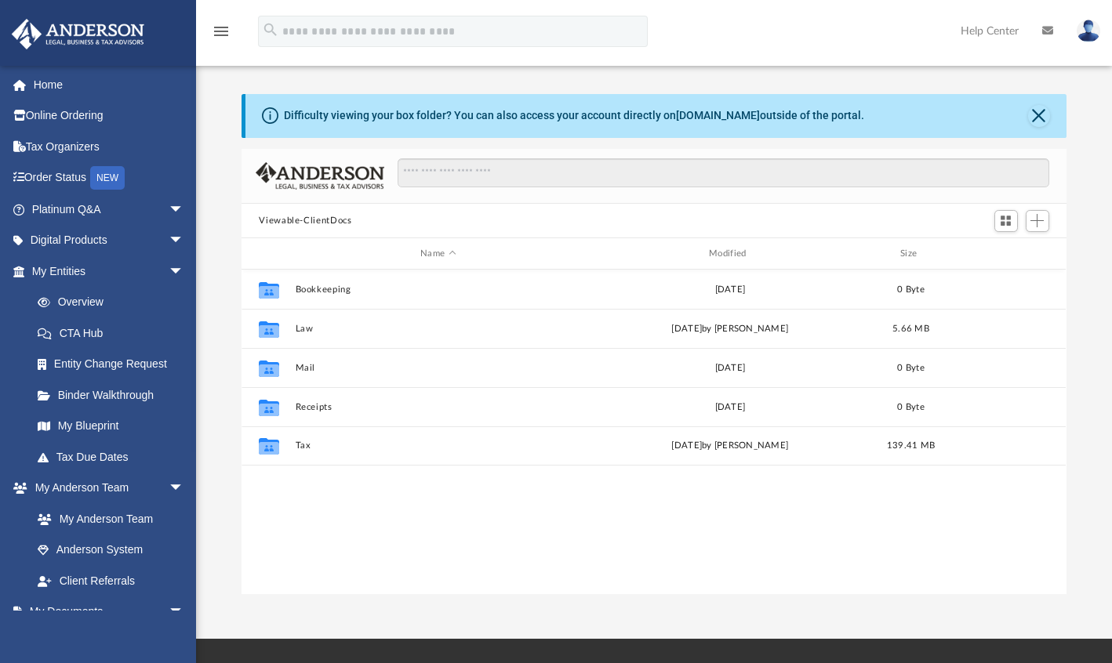
scroll to position [344, 812]
click at [512, 445] on button "Tax" at bounding box center [438, 446] width 285 height 10
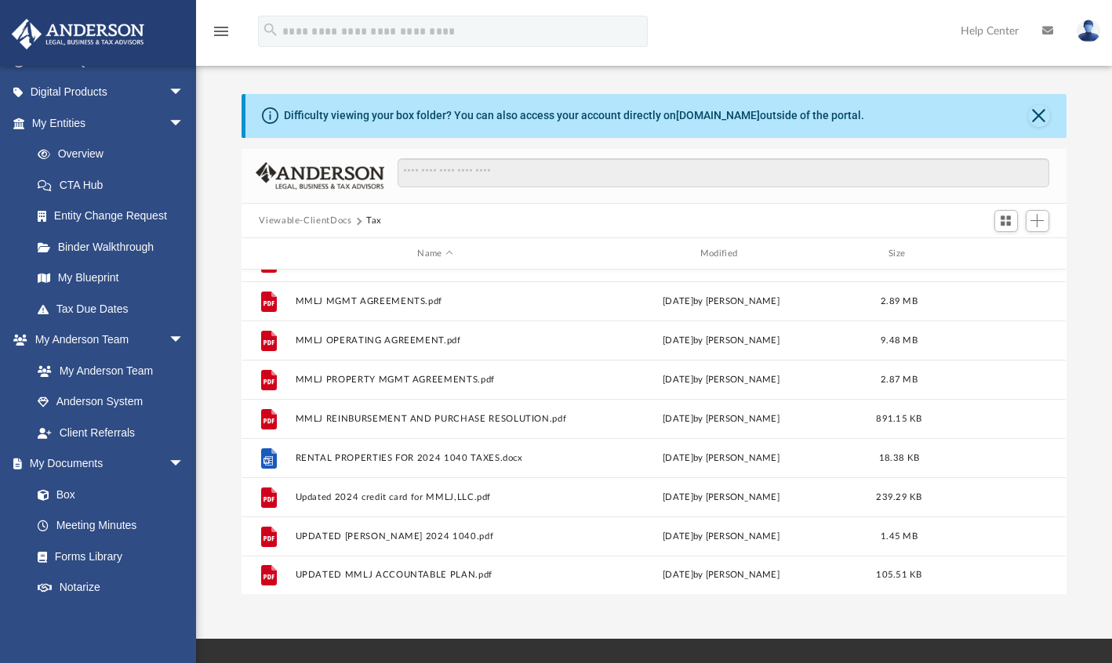
scroll to position [156, 0]
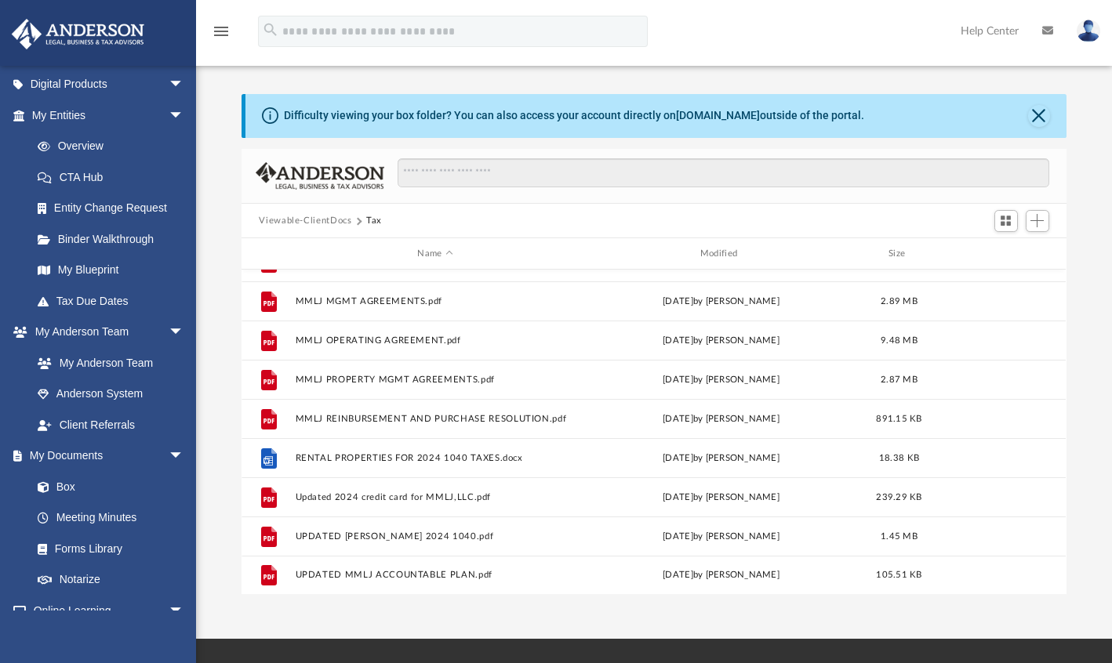
click at [93, 487] on link "Box" at bounding box center [107, 486] width 170 height 31
click at [74, 487] on link "Box" at bounding box center [107, 486] width 170 height 31
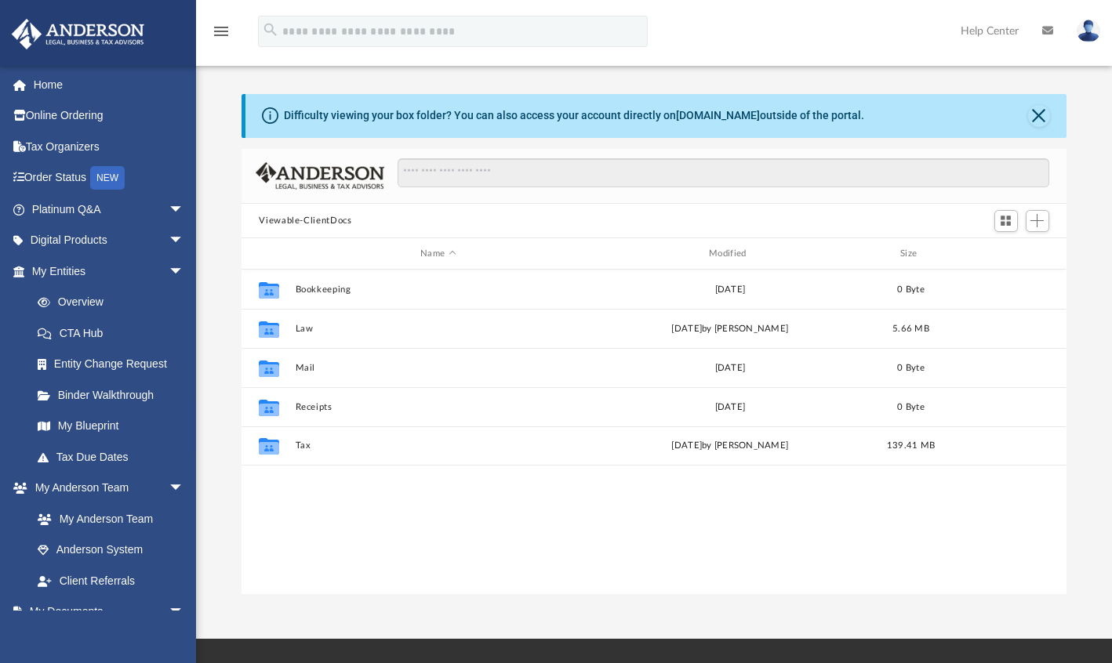
scroll to position [344, 812]
